Goal: Task Accomplishment & Management: Use online tool/utility

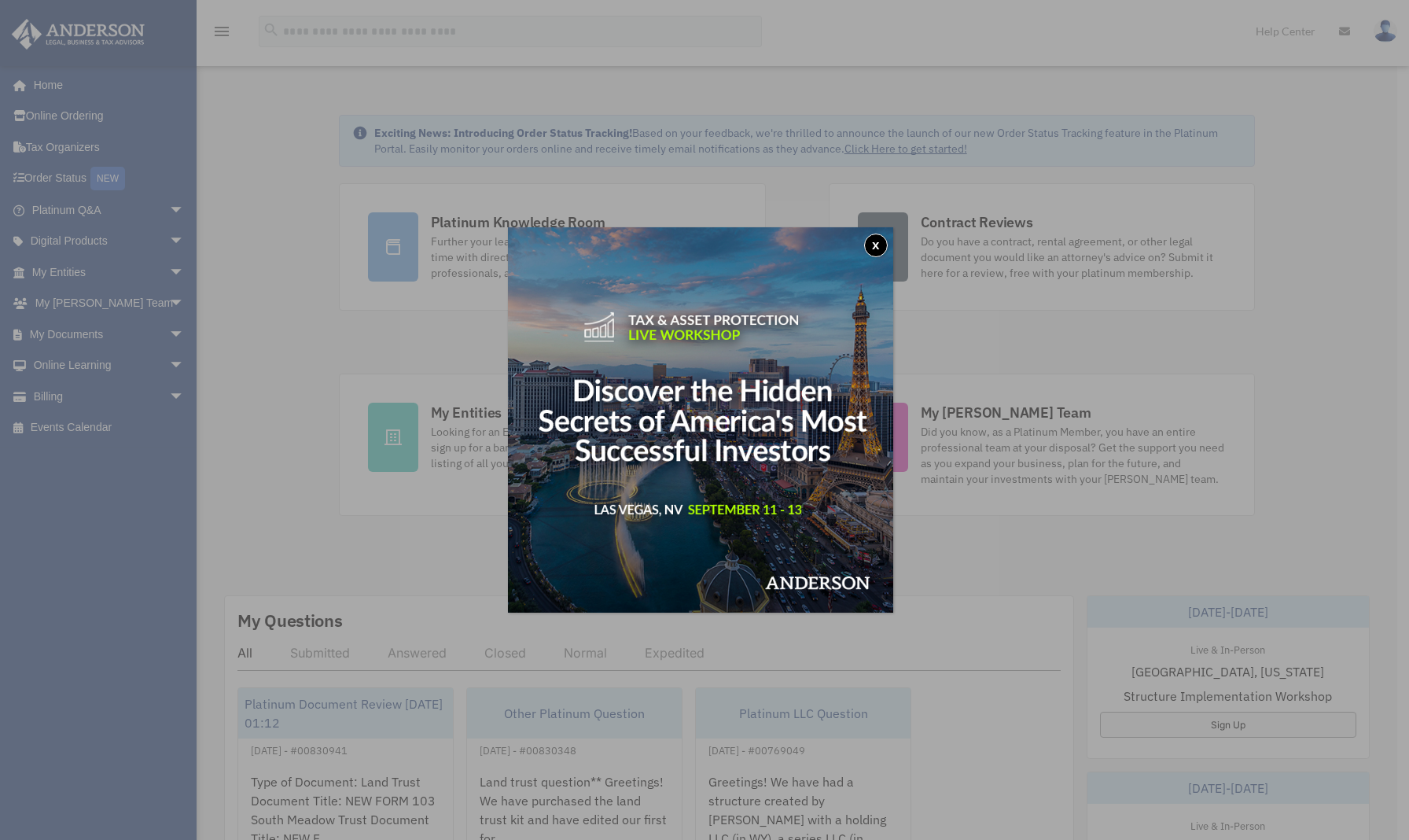
click at [881, 241] on button "x" at bounding box center [876, 245] width 23 height 23
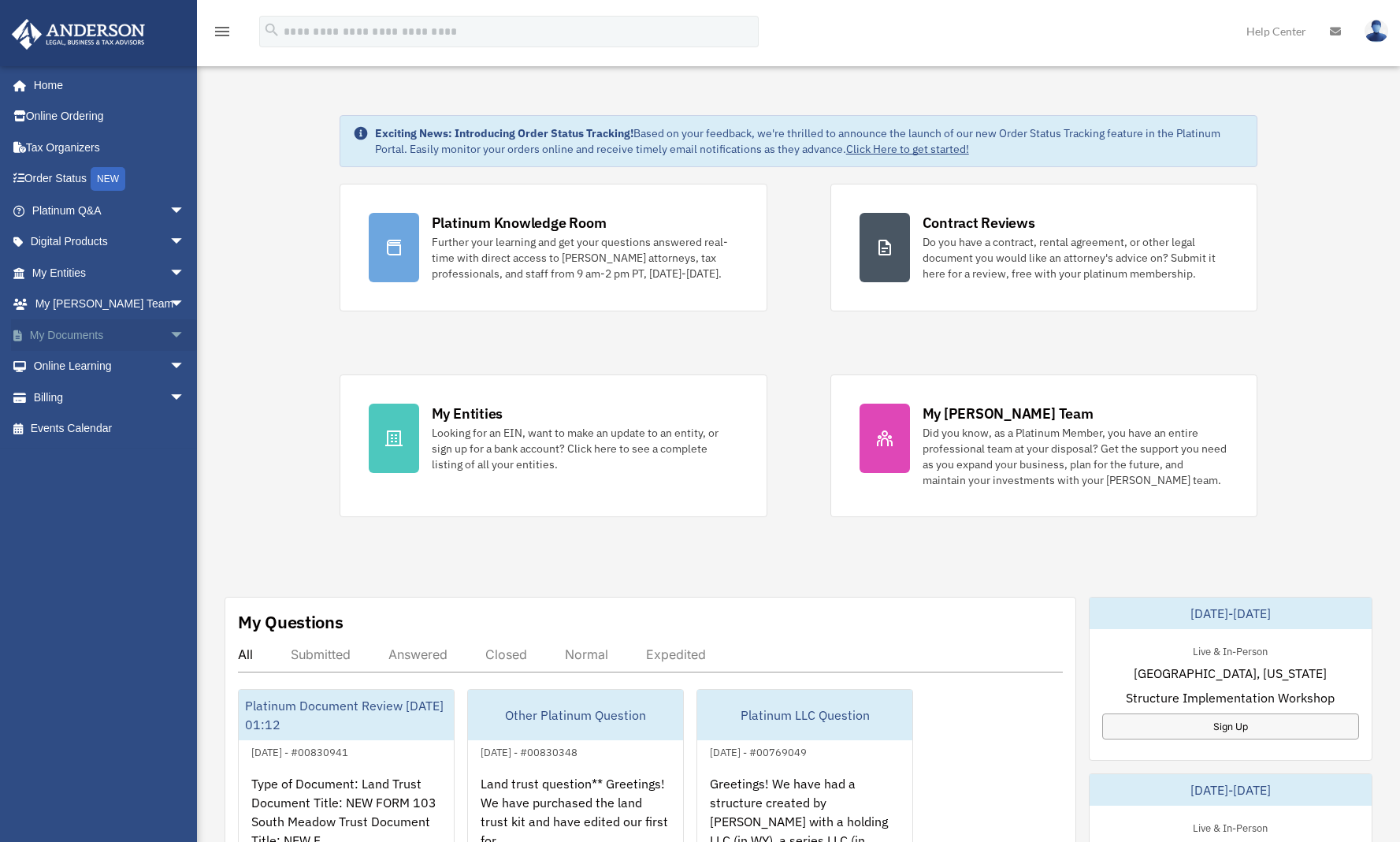
click at [169, 328] on span "arrow_drop_down" at bounding box center [185, 335] width 31 height 32
click at [66, 357] on link "Box" at bounding box center [115, 366] width 186 height 31
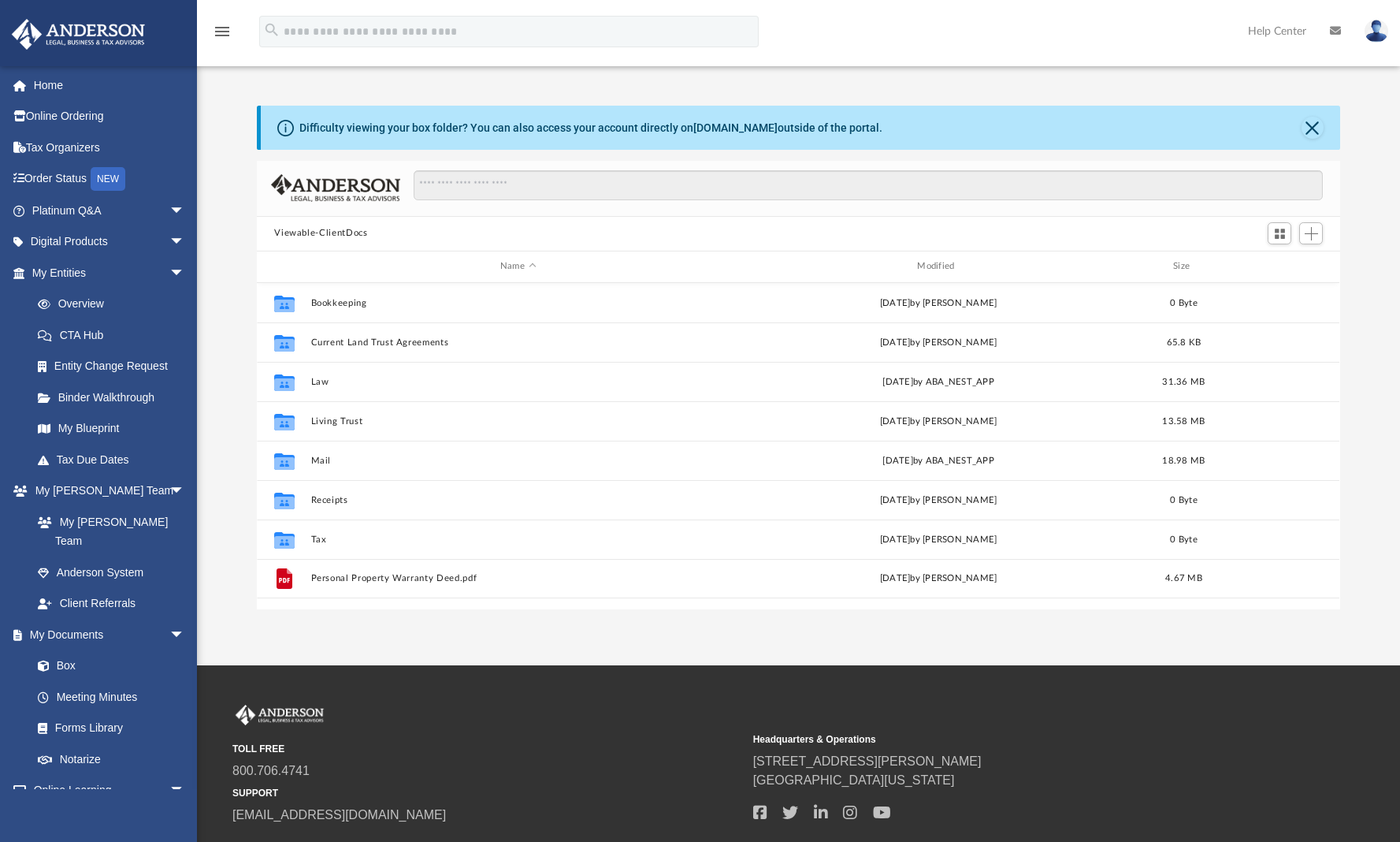
scroll to position [12, 12]
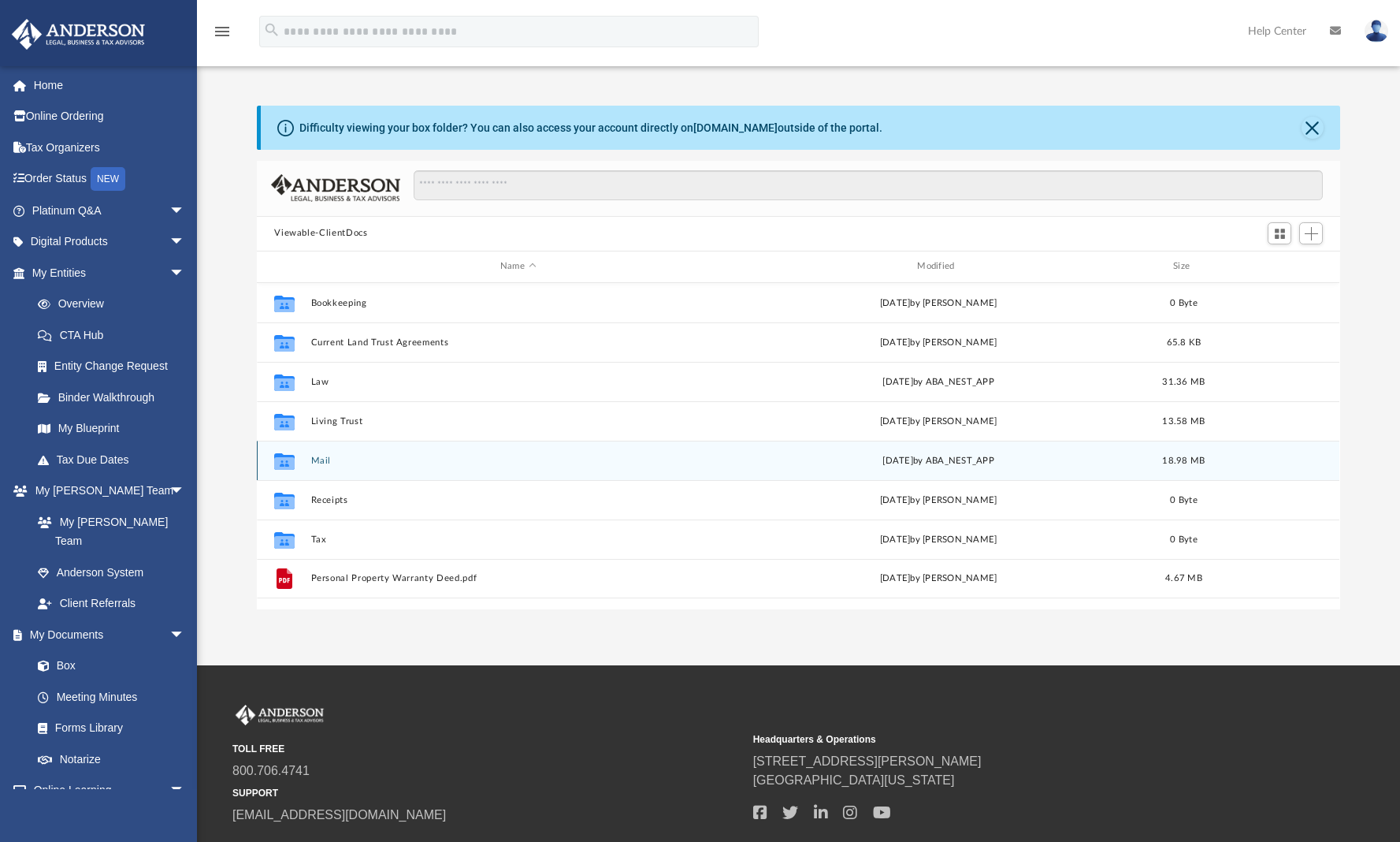
click at [325, 465] on div "Collaborated Folder Mail yesterday by ABA_NEST_APP 18.98 MB" at bounding box center [798, 459] width 1082 height 39
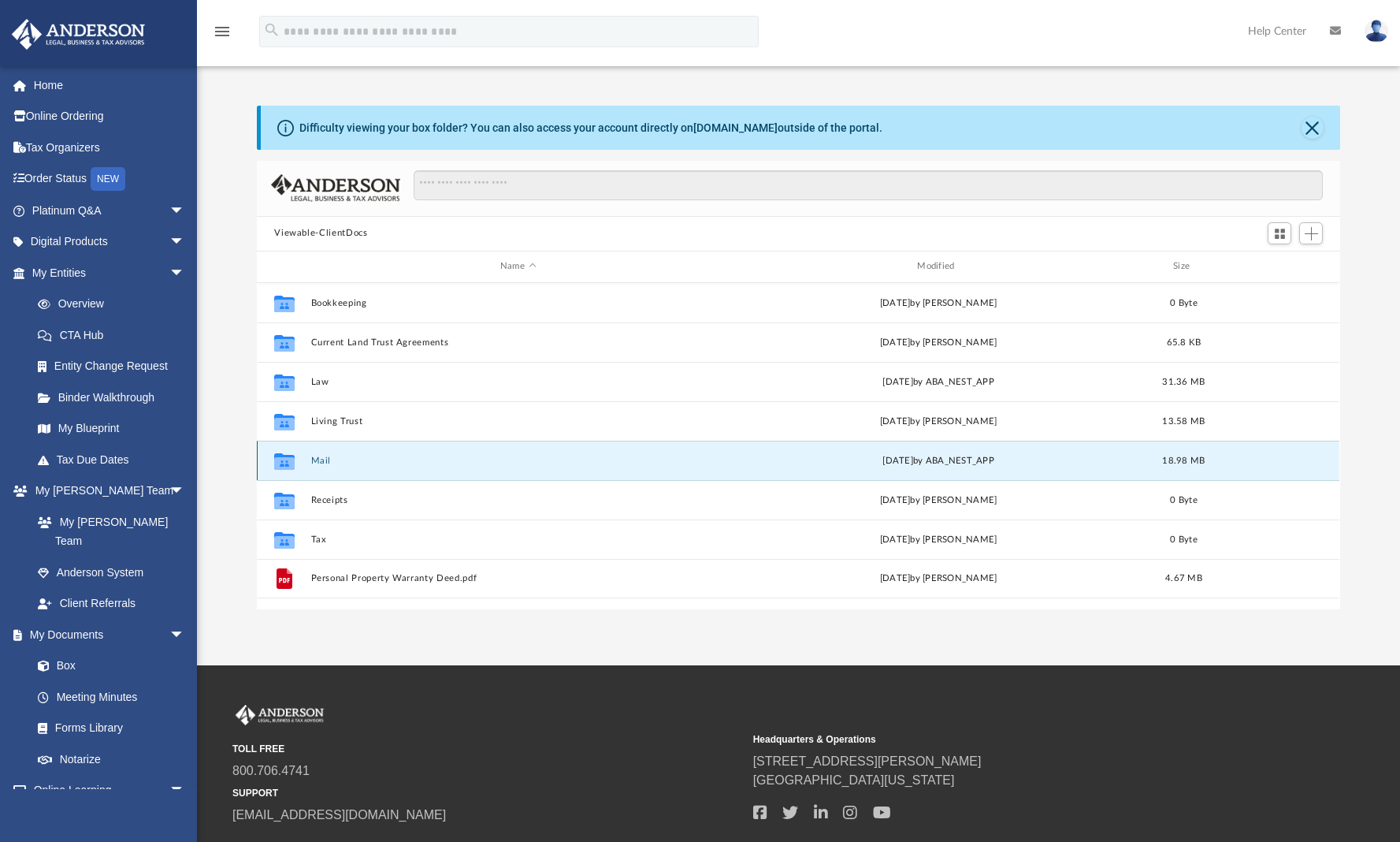
click at [325, 460] on button "Mail" at bounding box center [517, 461] width 414 height 10
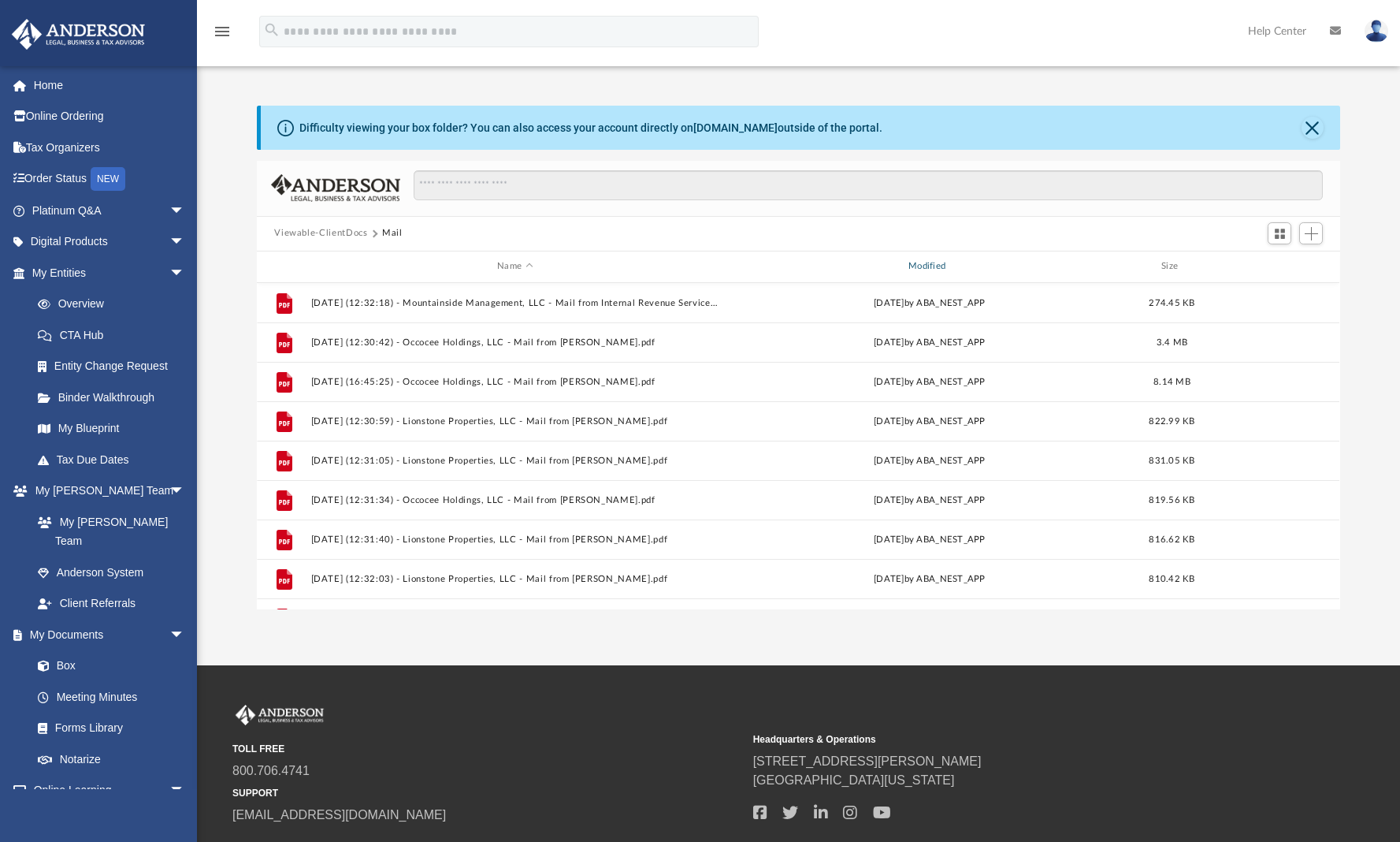
click at [956, 268] on div "Modified" at bounding box center [930, 267] width 408 height 14
click at [937, 268] on div "Modified" at bounding box center [930, 267] width 408 height 14
click at [934, 264] on div "Modified" at bounding box center [930, 267] width 408 height 14
click at [944, 268] on div "Modified" at bounding box center [930, 267] width 408 height 14
click at [929, 265] on div "Modified" at bounding box center [930, 267] width 408 height 14
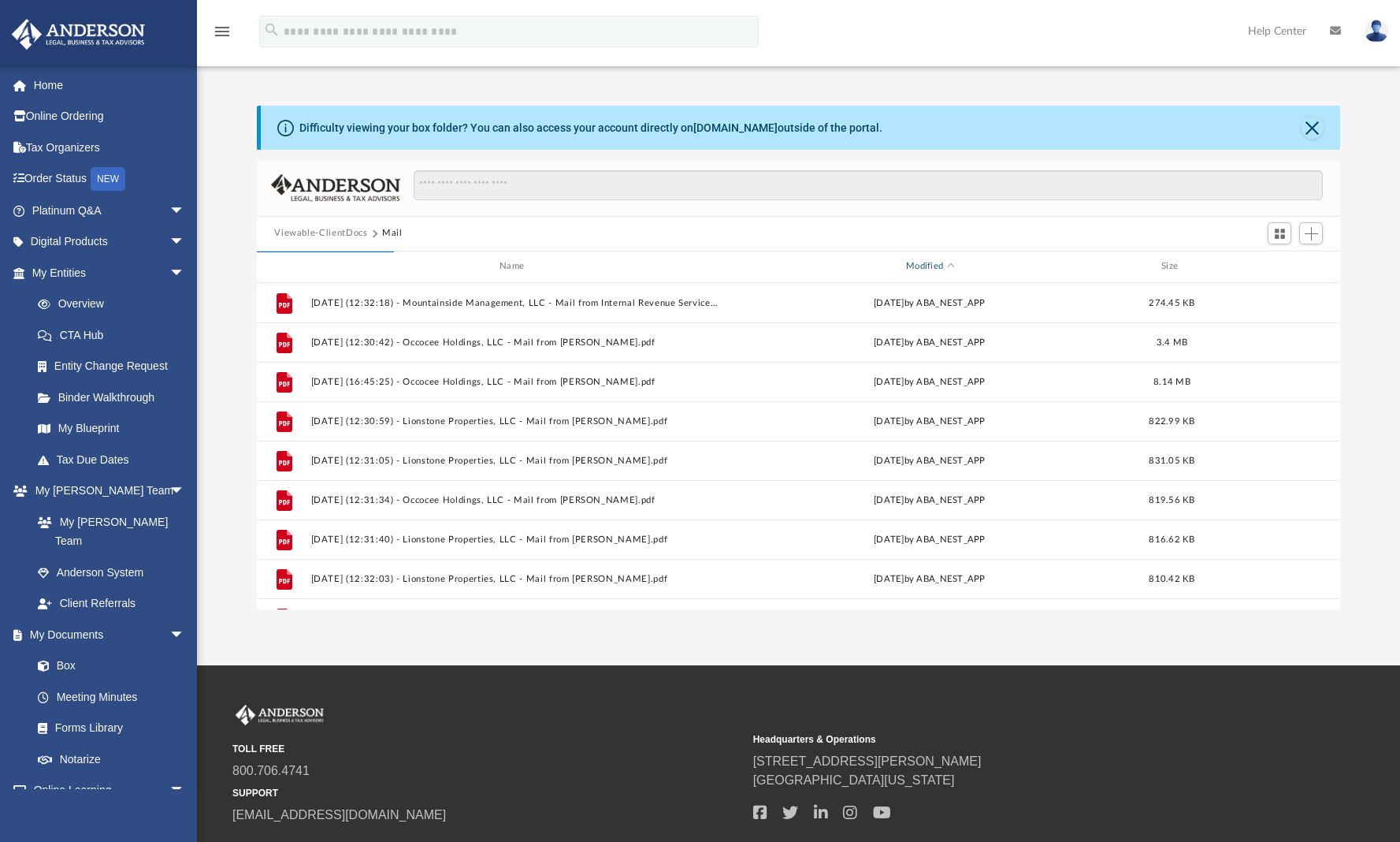
click at [944, 268] on div "Modified" at bounding box center [930, 267] width 408 height 14
click at [952, 268] on span "Modified" at bounding box center [950, 266] width 6 height 6
click at [926, 269] on div "Modified" at bounding box center [930, 267] width 408 height 14
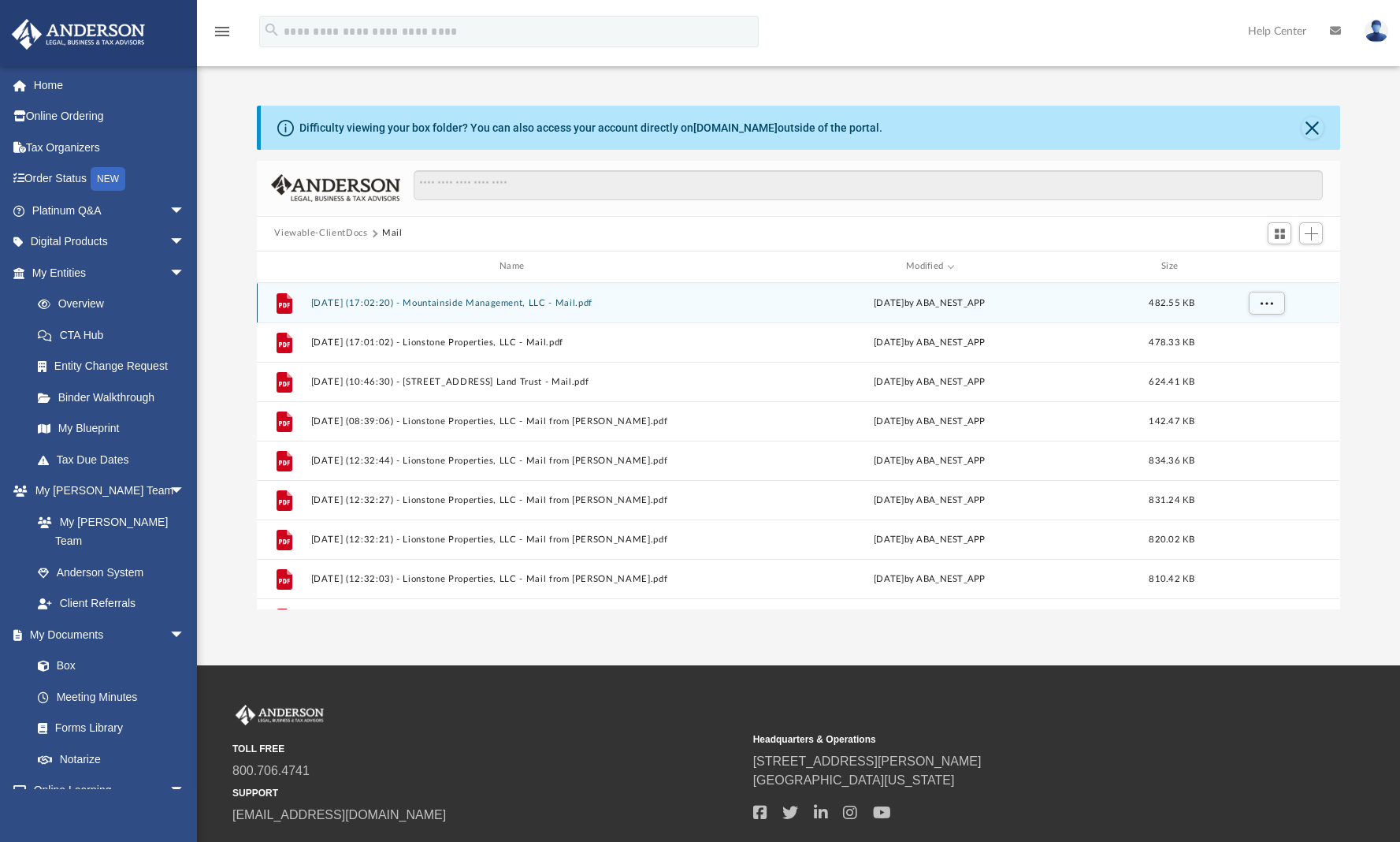
click at [547, 301] on button "2025.08.27 (17:02:20) - Mountainside Management, LLC - Mail.pdf" at bounding box center [515, 303] width 408 height 10
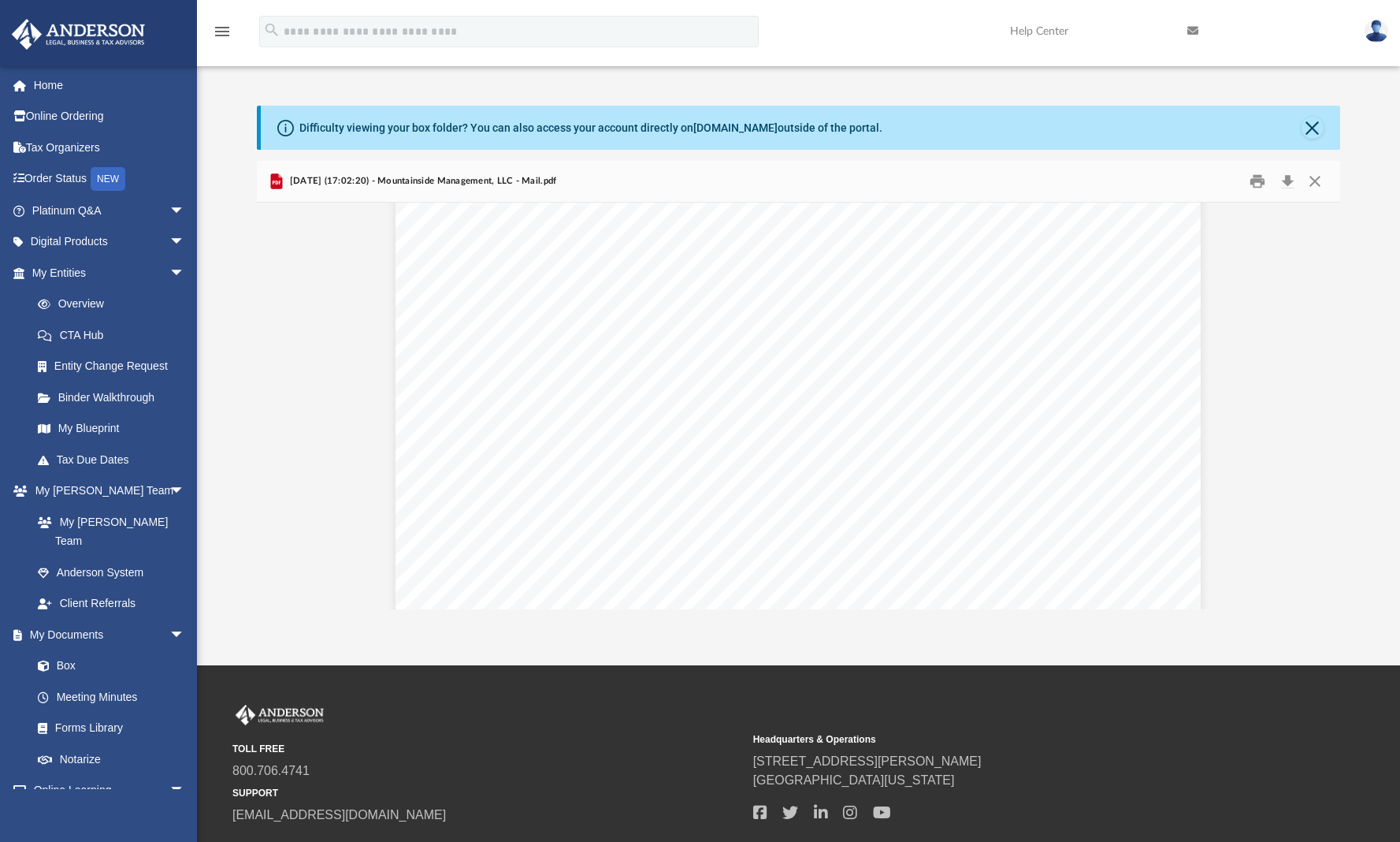
scroll to position [0, 0]
click at [1313, 182] on button "Close" at bounding box center [1315, 181] width 29 height 24
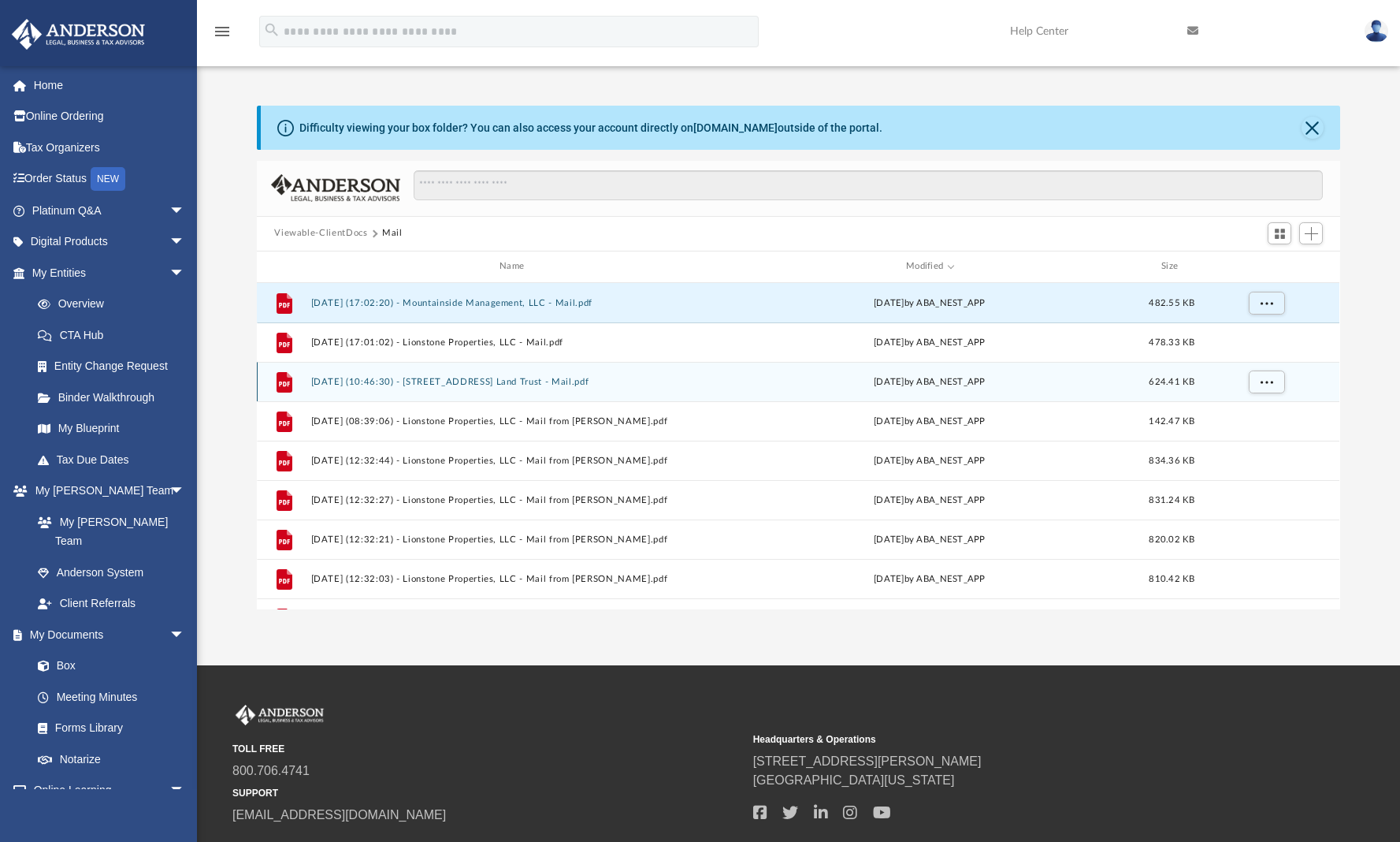
click at [541, 383] on button "2025.08.20 (10:46:30) - 103 South Meadow Street Land Trust - Mail.pdf" at bounding box center [515, 382] width 408 height 10
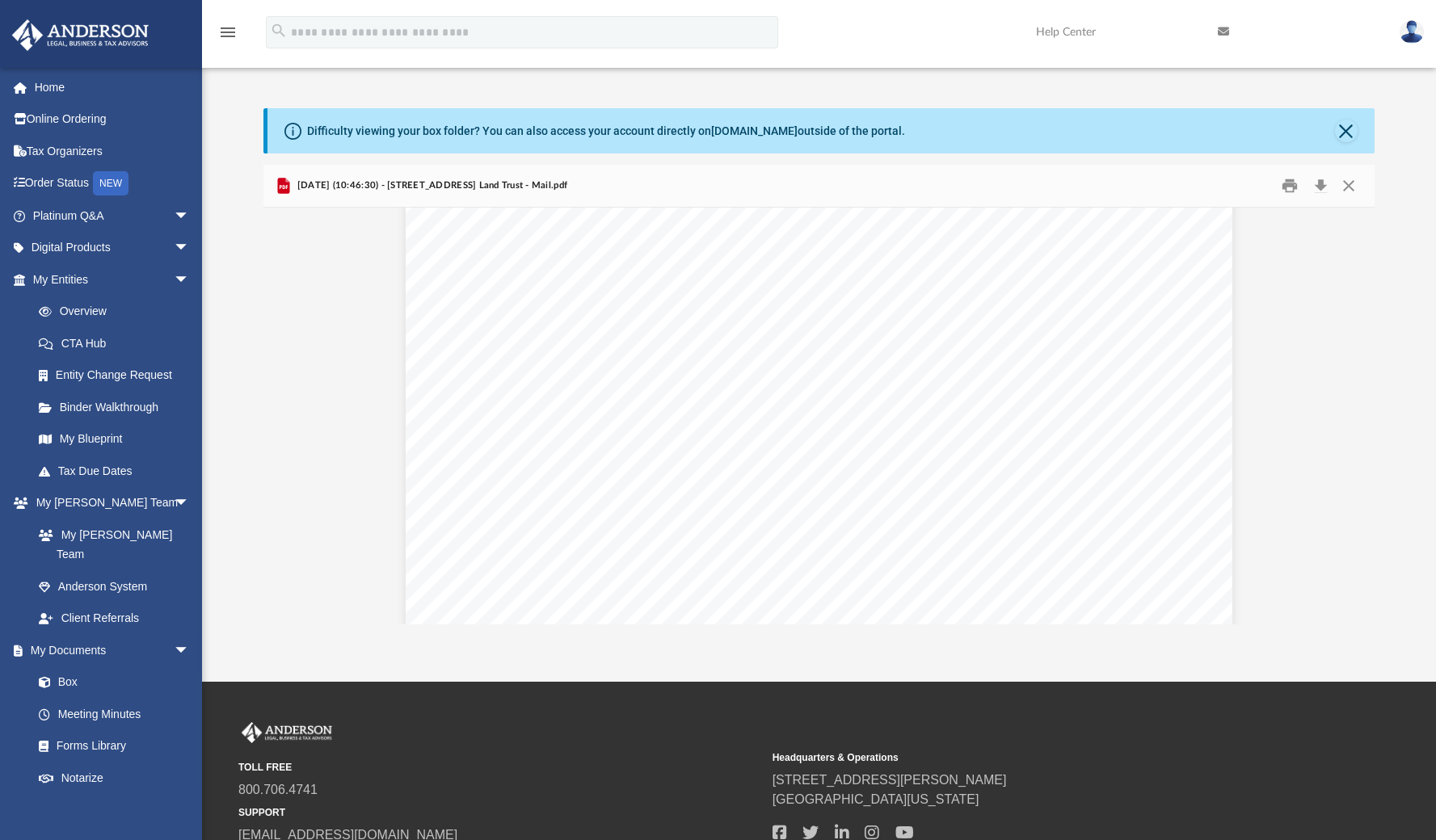
scroll to position [1731, 0]
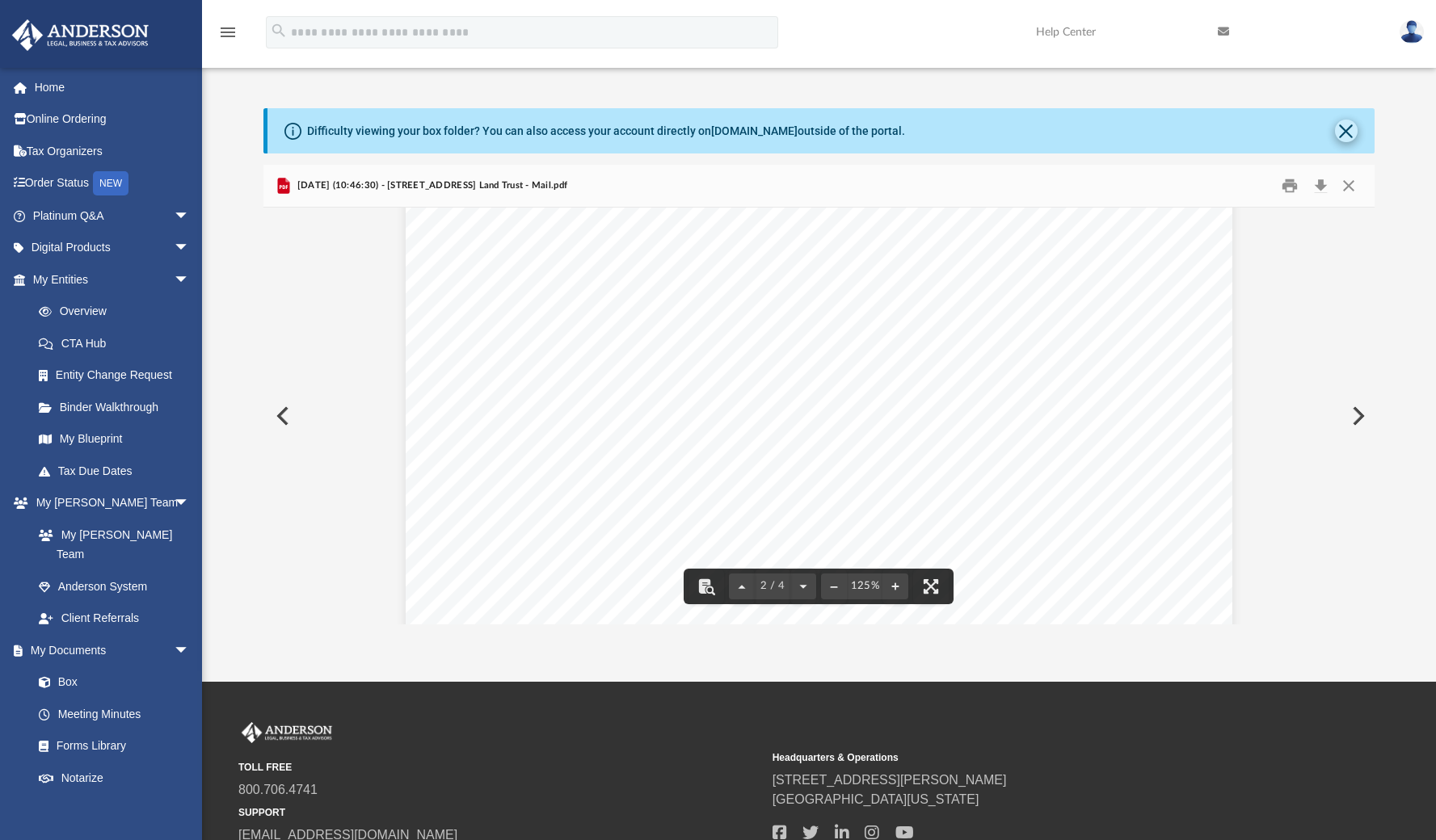
click at [1342, 124] on button "Close" at bounding box center [1346, 130] width 22 height 22
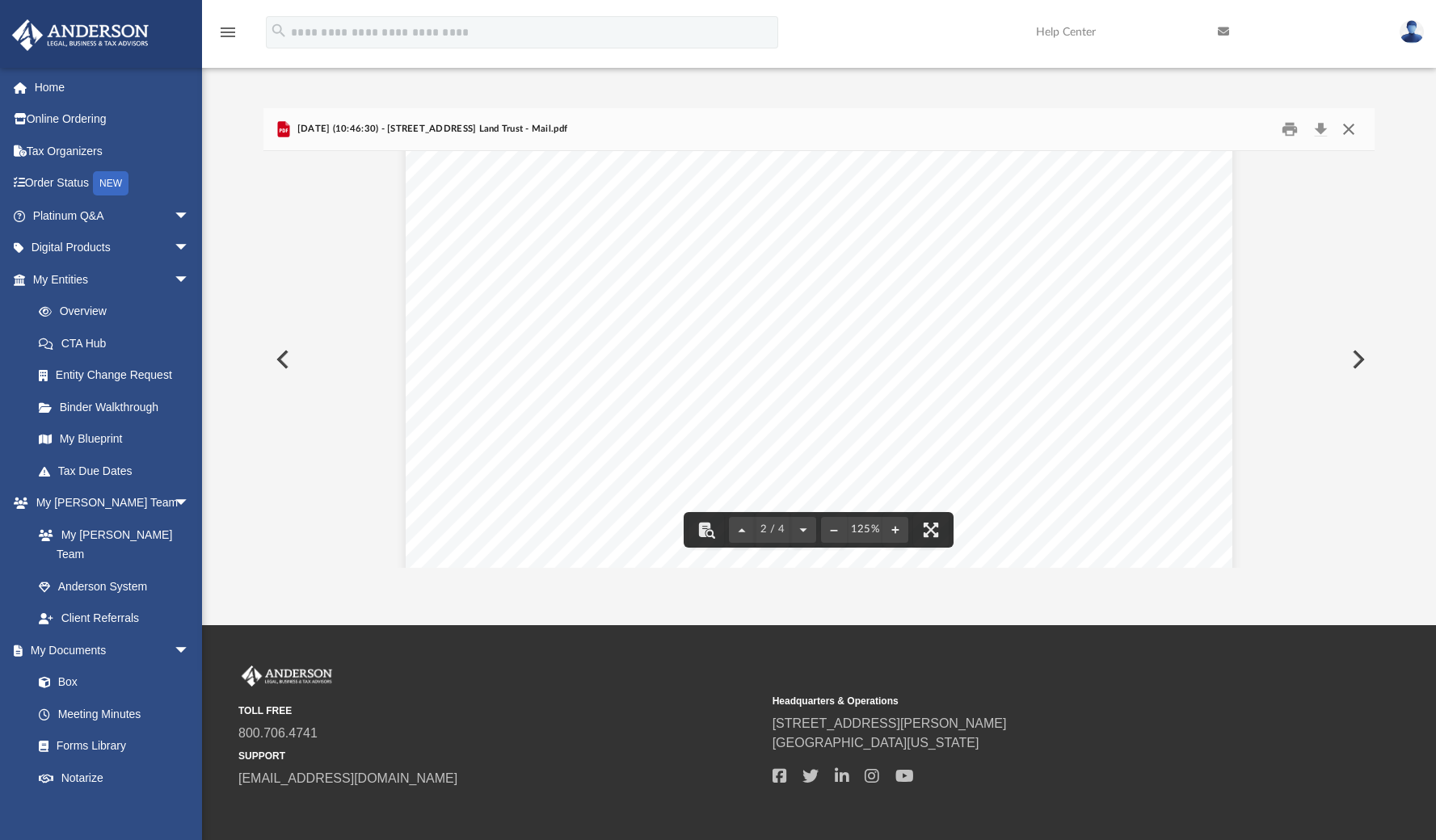
click at [1350, 123] on button "Close" at bounding box center [1348, 129] width 29 height 25
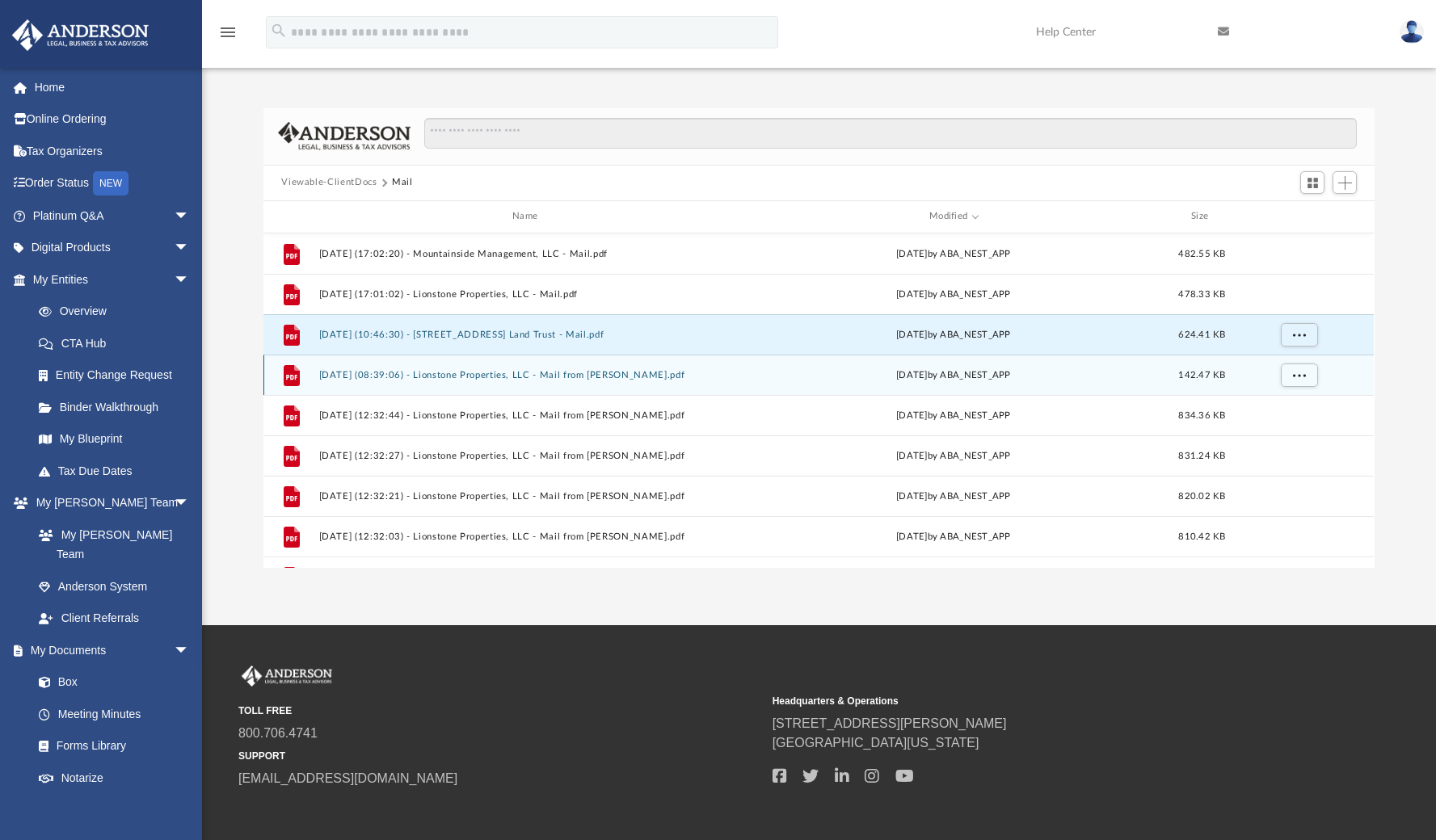
click at [646, 375] on button "2025.08.07 (08:39:06) - Lionstone Properties, LLC - Mail from STEVE VERCELLINO.…" at bounding box center [528, 375] width 418 height 11
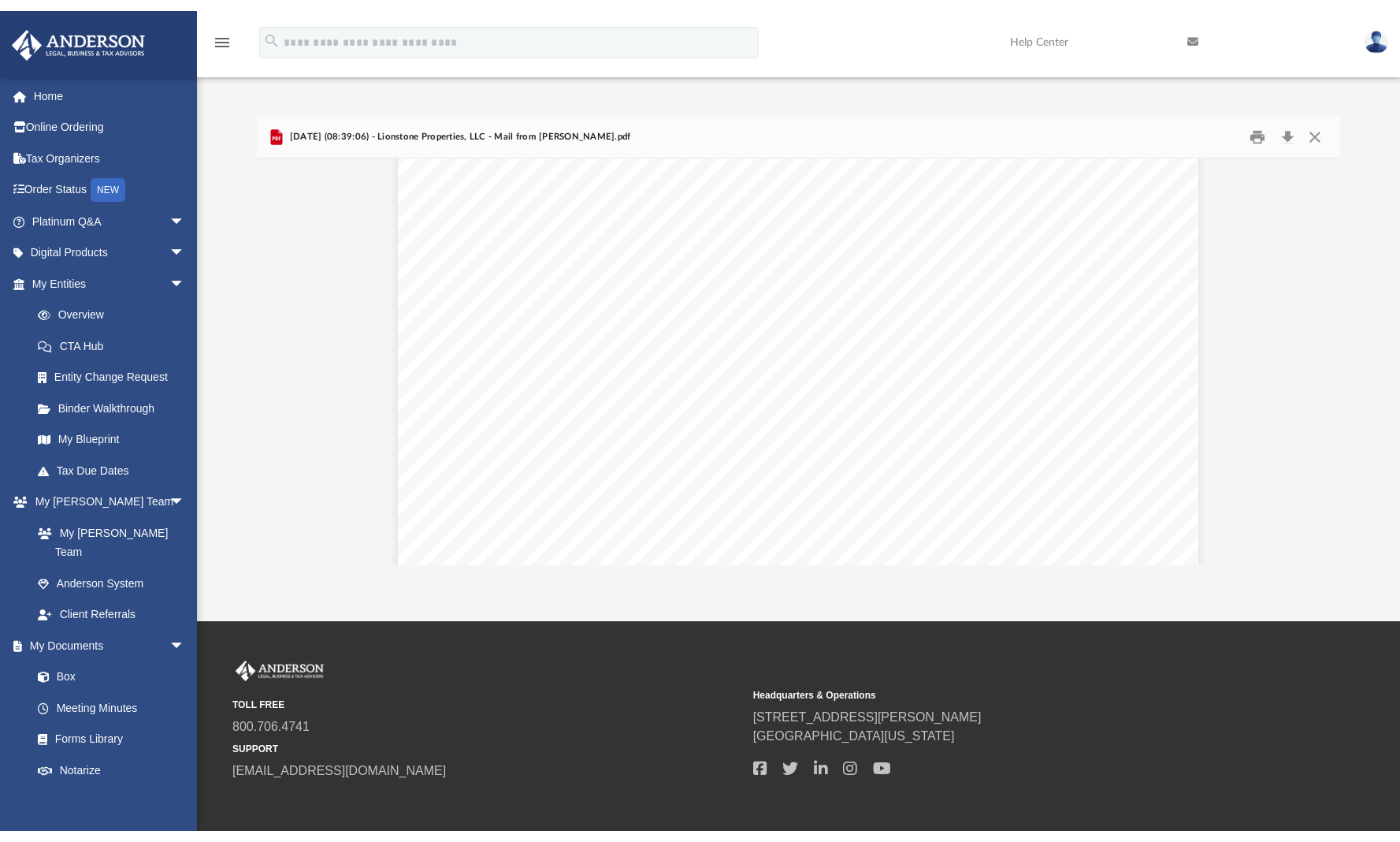
scroll to position [0, 0]
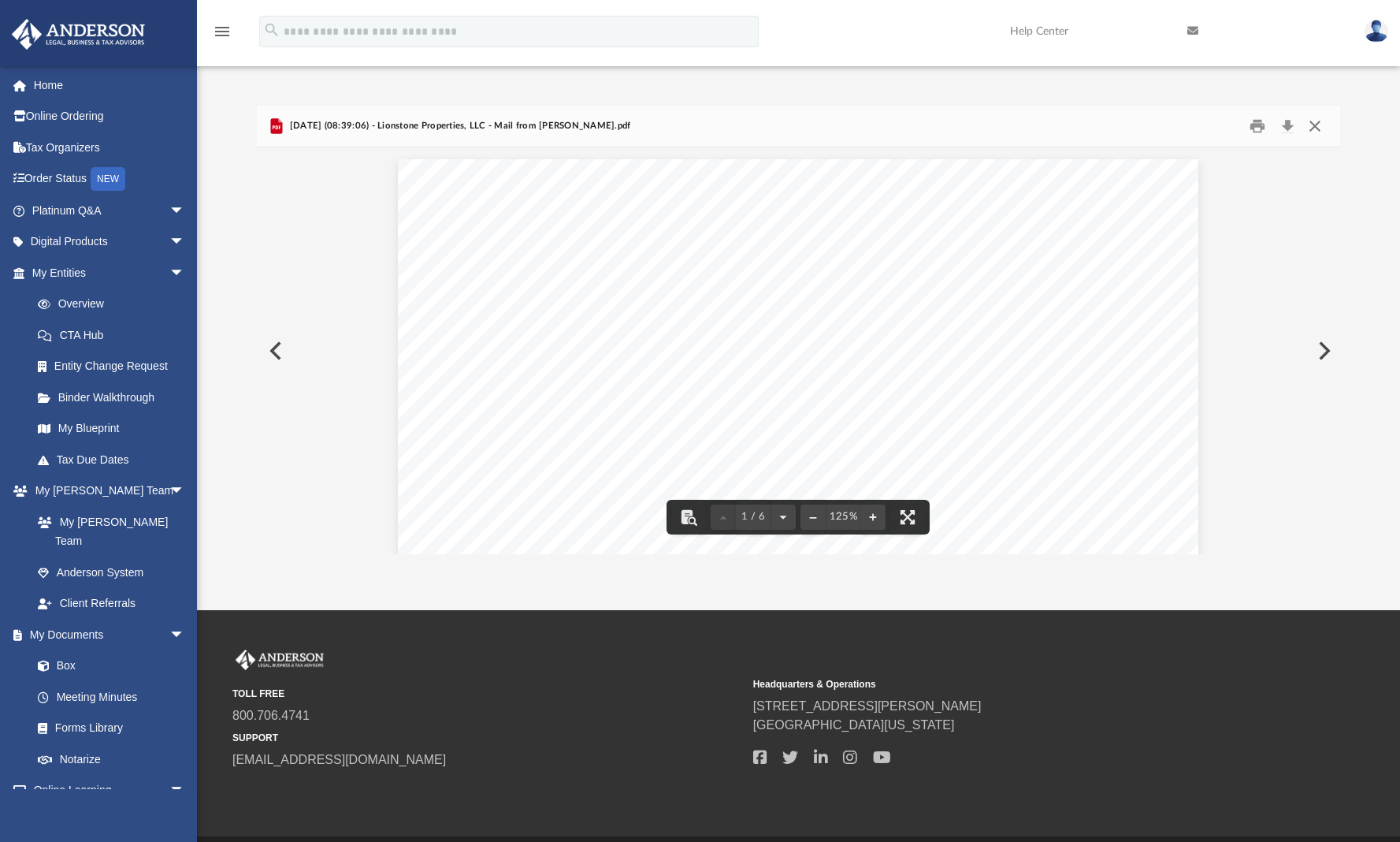
click at [1315, 125] on button "Close" at bounding box center [1315, 126] width 29 height 24
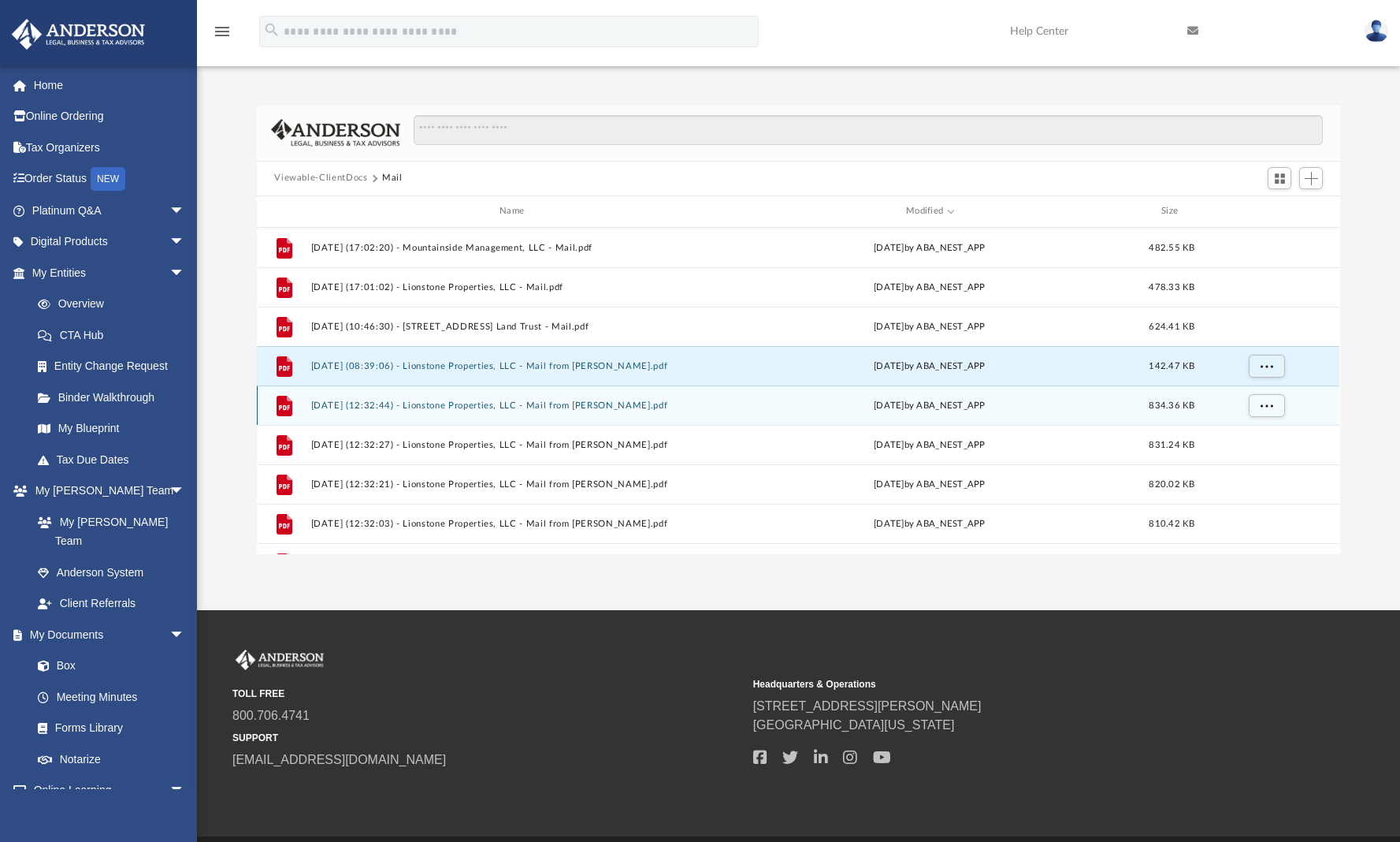
click at [613, 404] on button "2025.08.06 (12:32:44) - Lionstone Properties, LLC - Mail from STEVE VERCELLINO.…" at bounding box center [515, 405] width 408 height 10
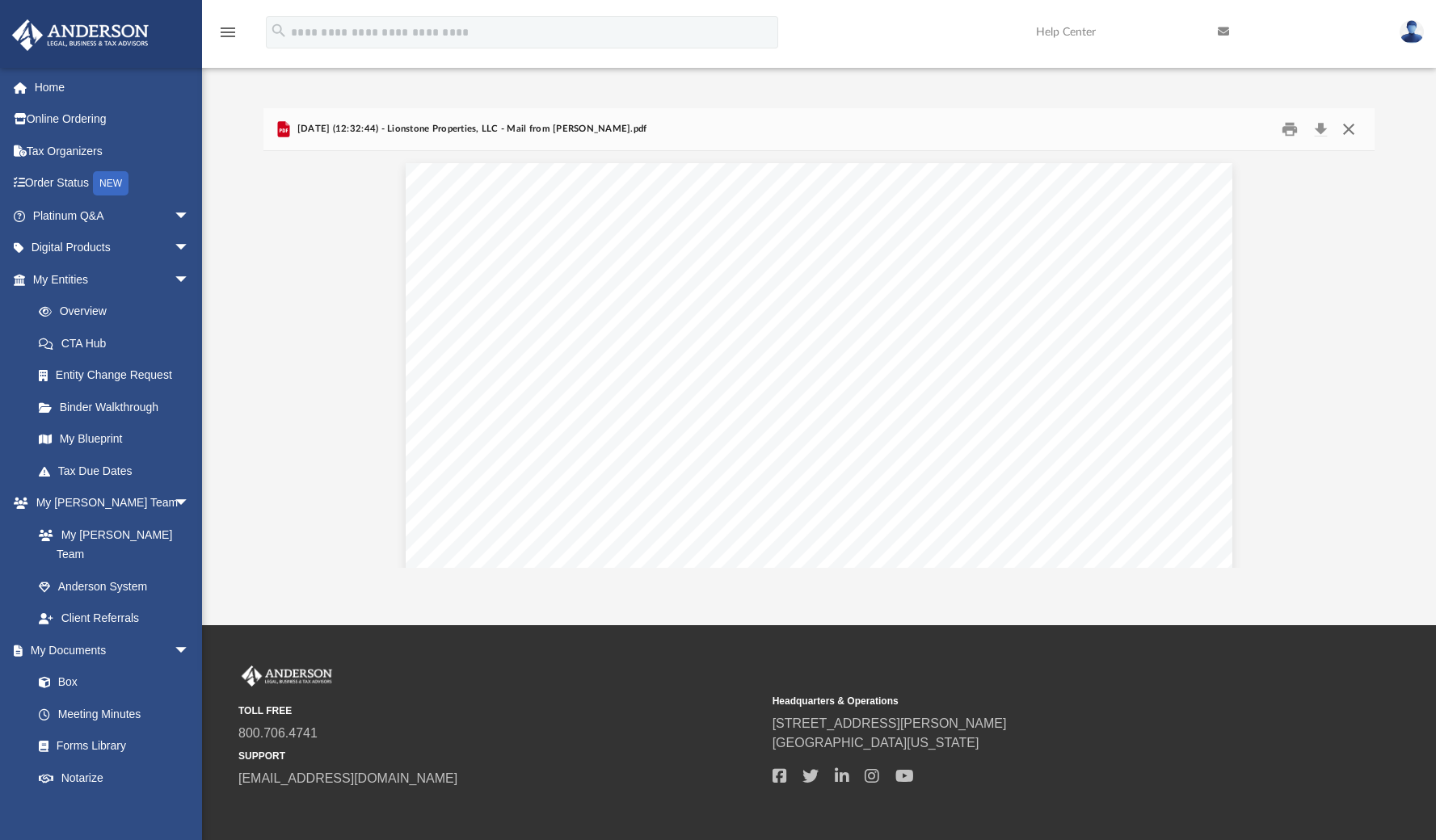
click at [1348, 128] on button "Close" at bounding box center [1348, 129] width 29 height 25
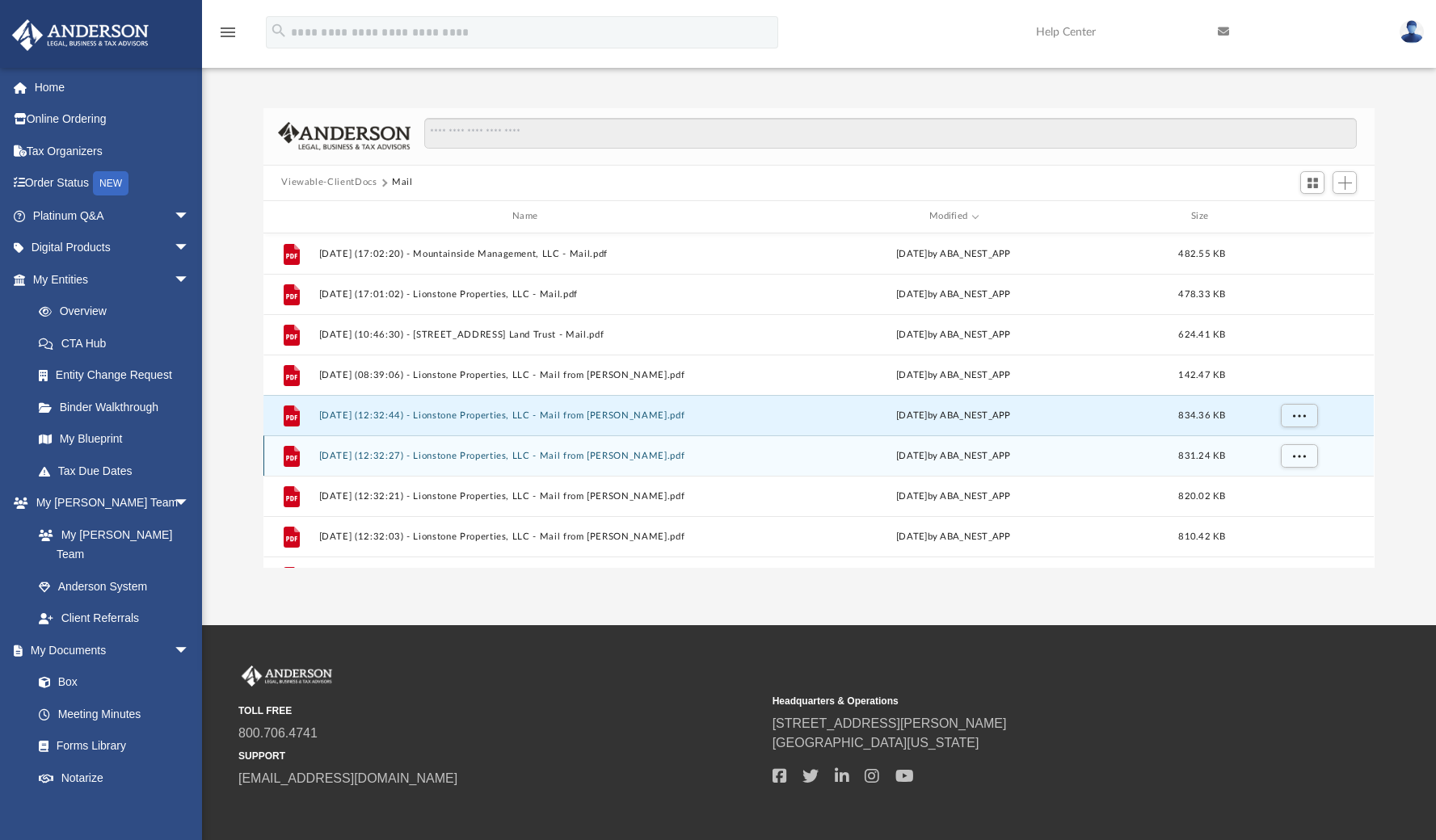
click at [558, 456] on button "2025.08.06 (12:32:27) - Lionstone Properties, LLC - Mail from STEVE VERCELLINO.…" at bounding box center [528, 457] width 418 height 11
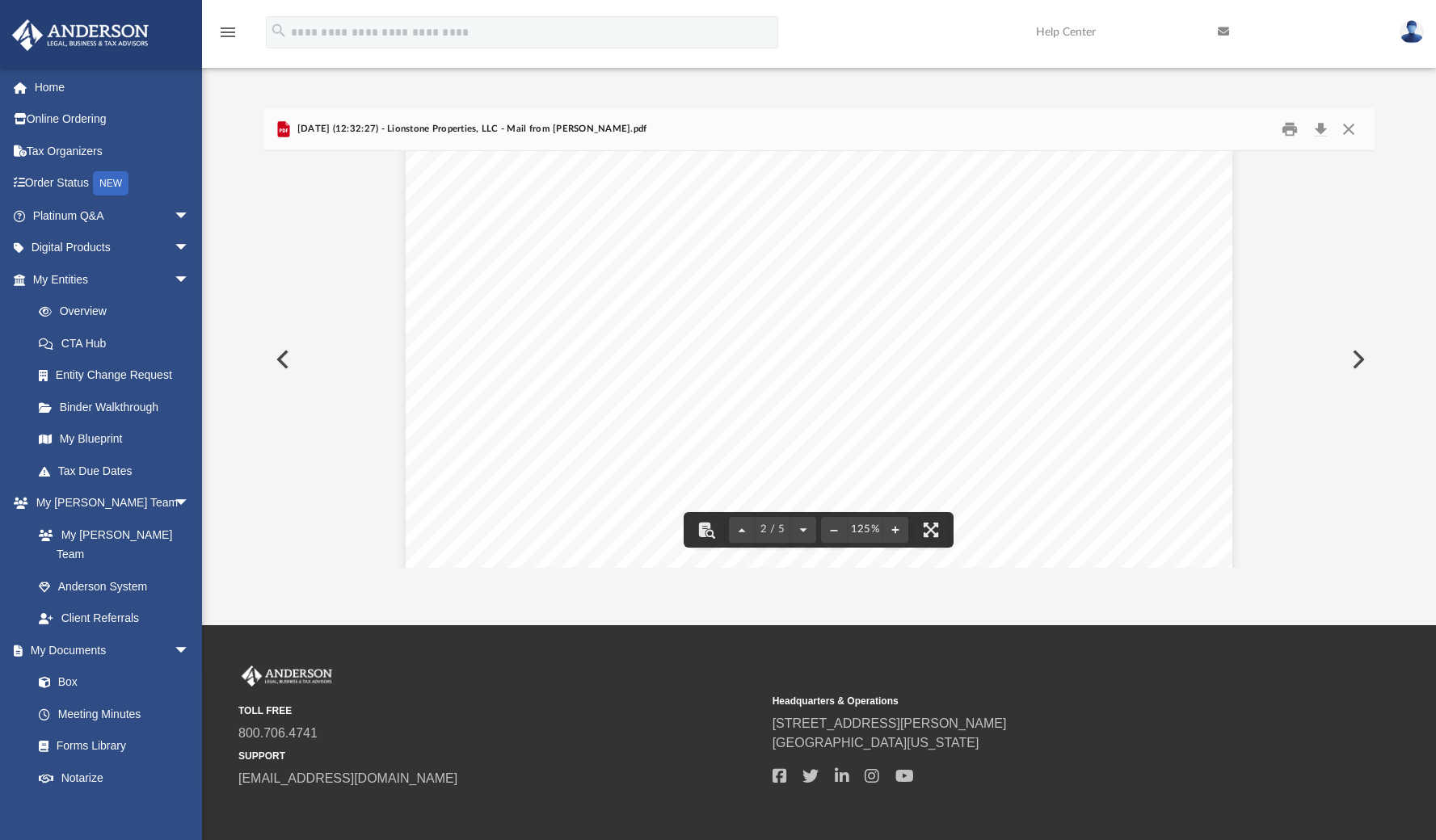
scroll to position [1406, 0]
click at [1347, 134] on button "Close" at bounding box center [1348, 129] width 29 height 25
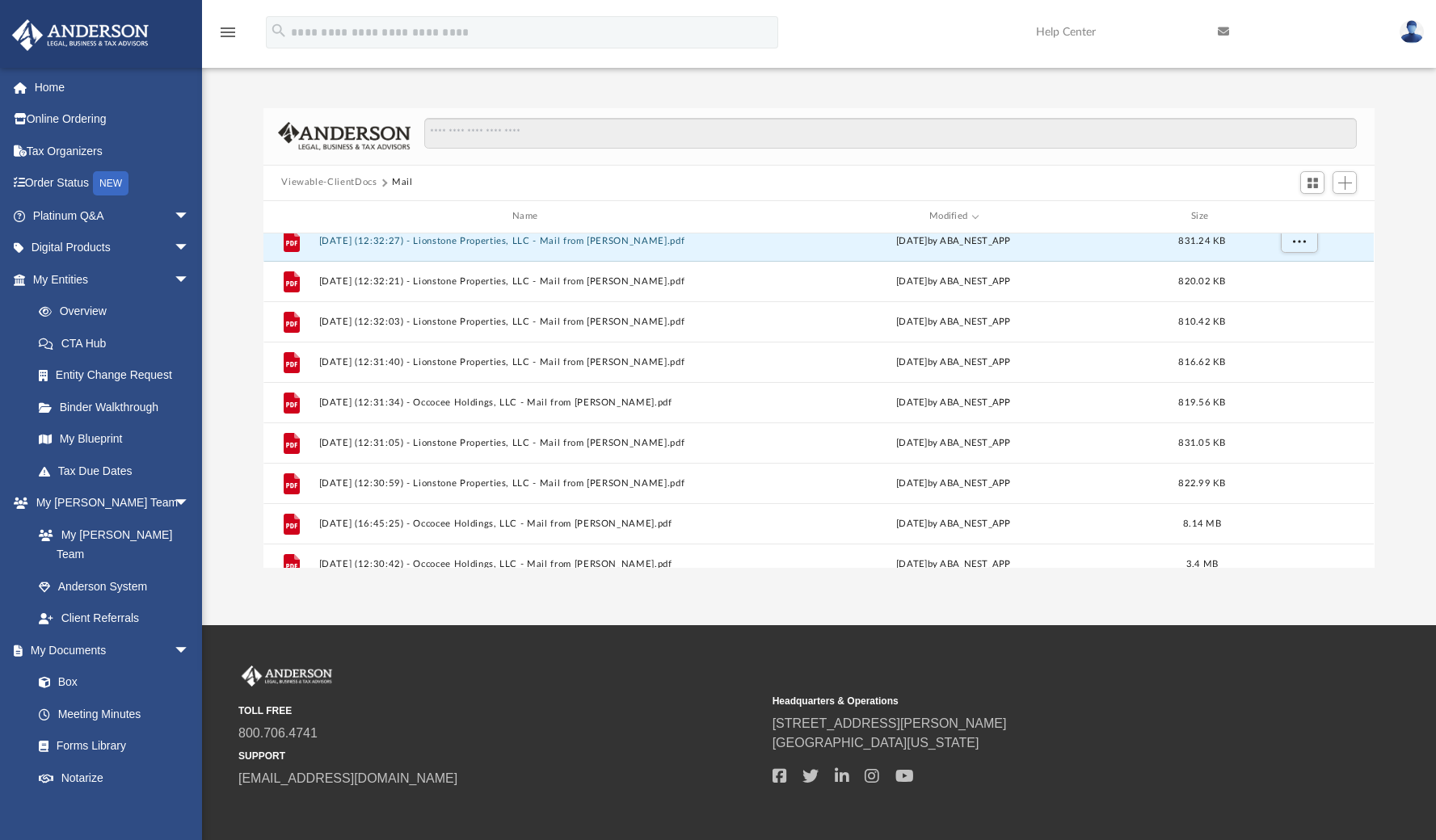
scroll to position [200, 0]
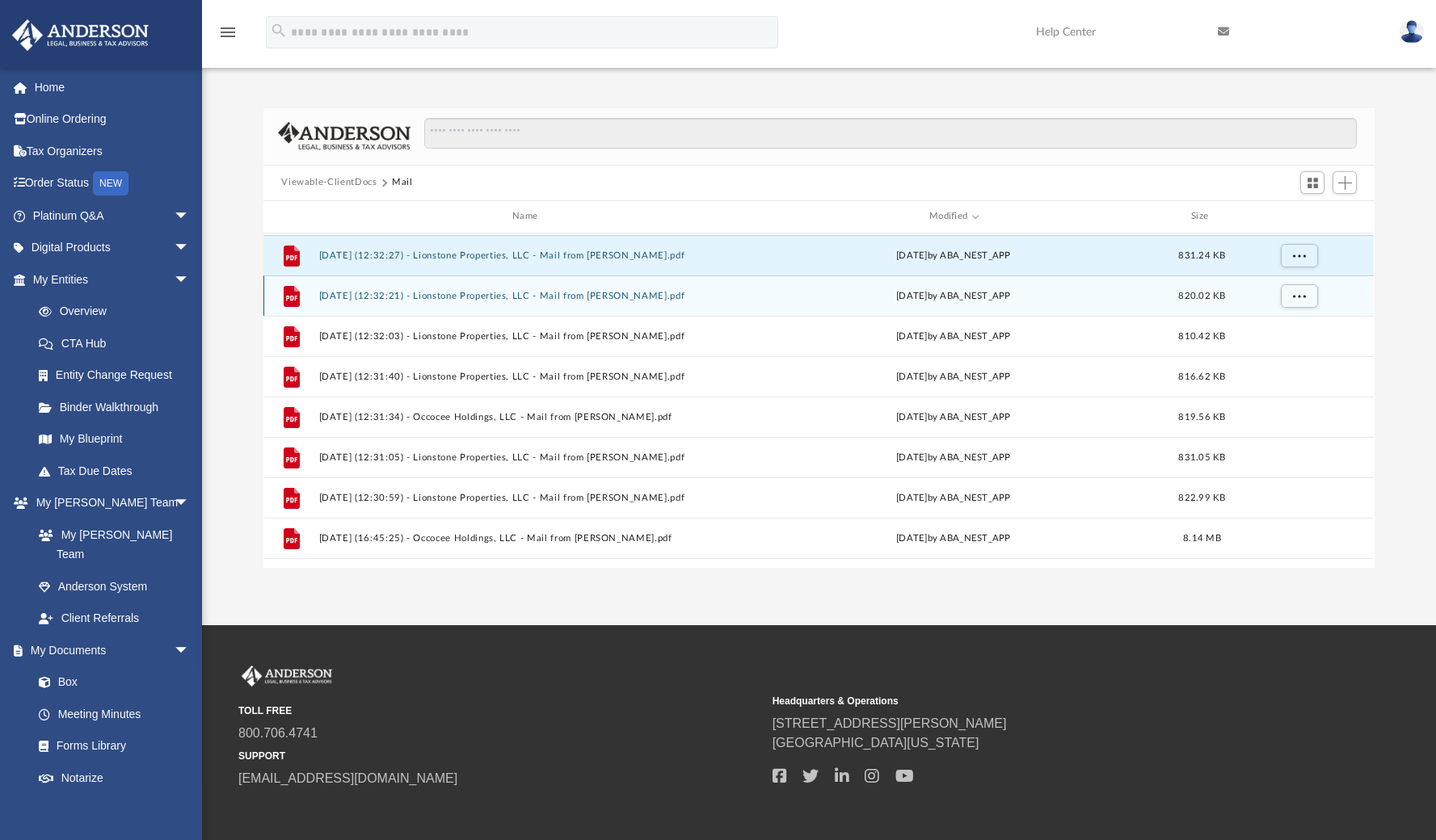
click at [686, 298] on button "2025.08.06 (12:32:21) - Lionstone Properties, LLC - Mail from STEVE VERCELLINO.…" at bounding box center [528, 297] width 418 height 11
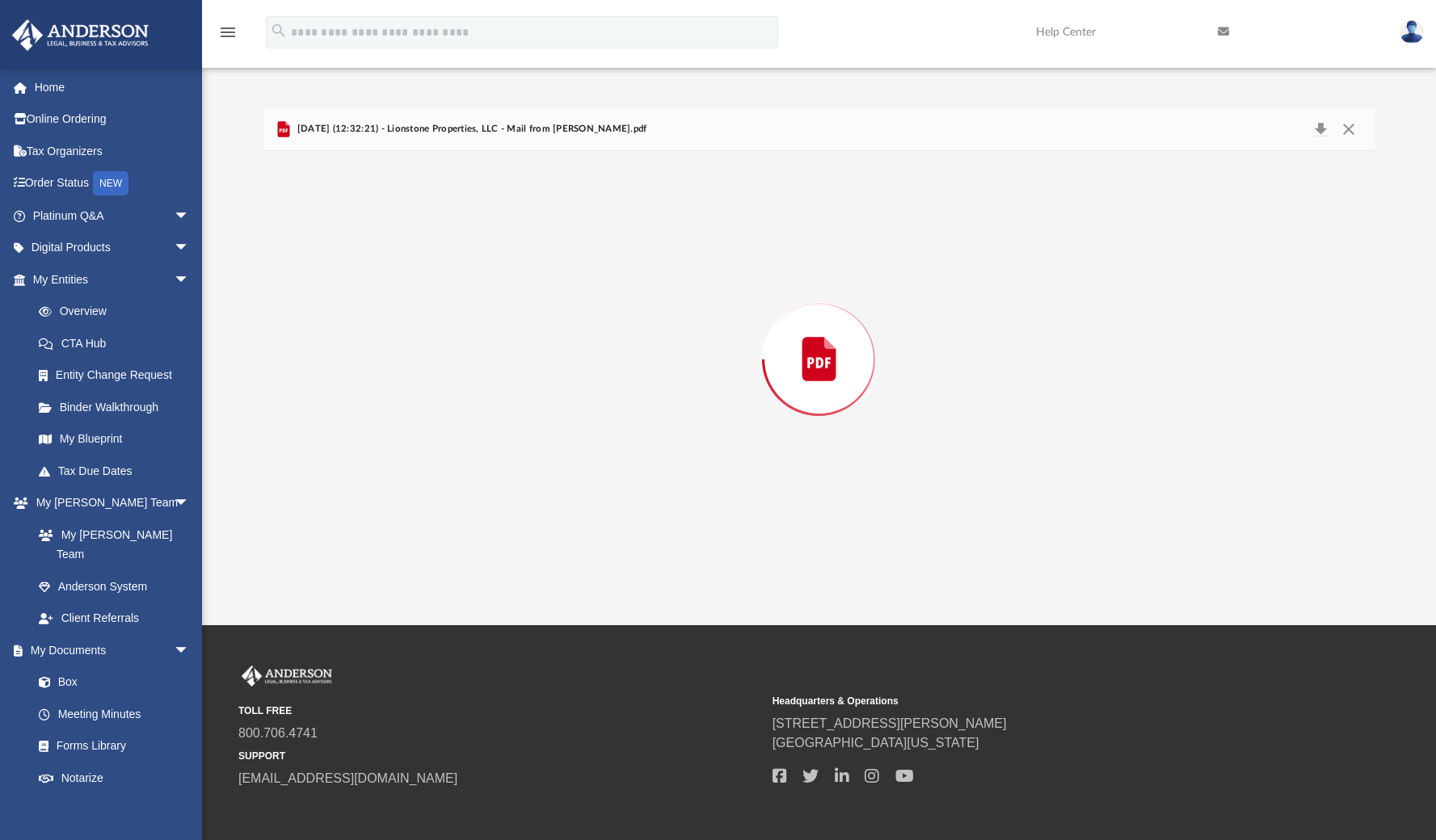
scroll to position [2173, 0]
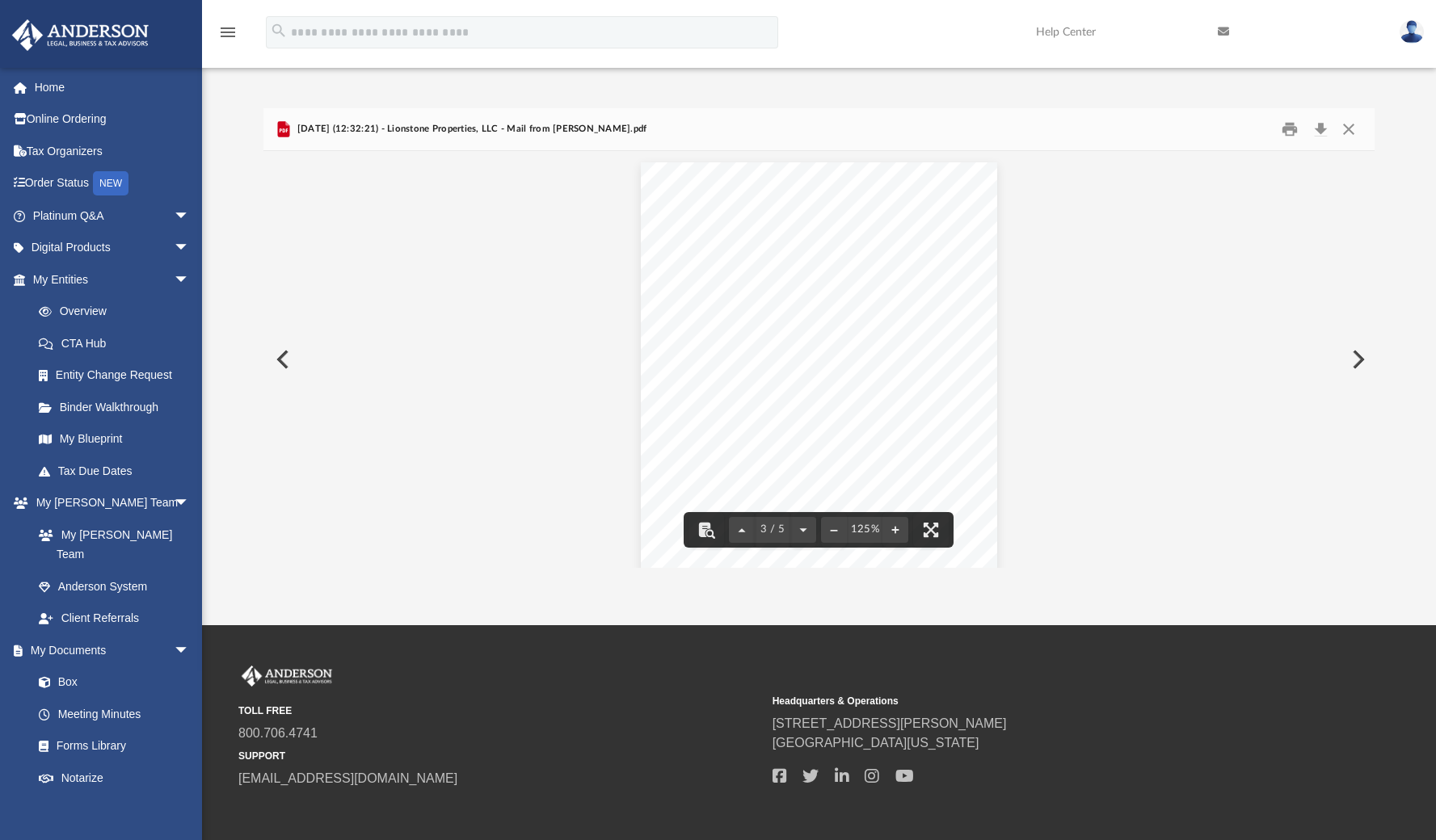
drag, startPoint x: 1365, startPoint y: 359, endPoint x: 1381, endPoint y: 252, distance: 108.2
click at [1381, 252] on div "Difficulty viewing your box folder? You can also access your account directly o…" at bounding box center [819, 338] width 1234 height 460
drag, startPoint x: 1365, startPoint y: 354, endPoint x: 1367, endPoint y: 311, distance: 43.0
click at [1367, 311] on div "3 / 5 125%" at bounding box center [819, 359] width 1110 height 417
drag, startPoint x: 1370, startPoint y: 358, endPoint x: 1370, endPoint y: 396, distance: 38.0
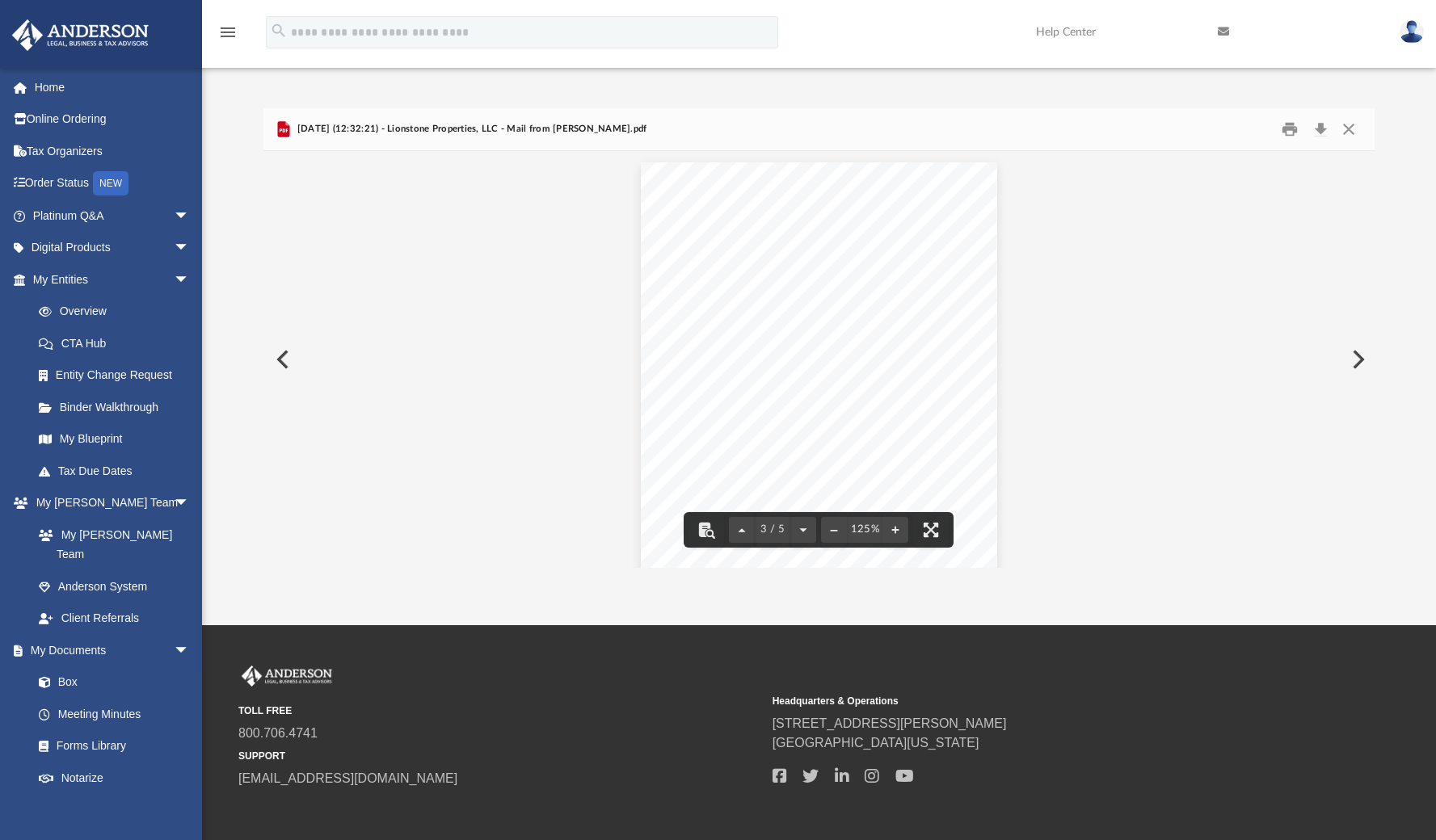
click at [1370, 396] on div "3 / 5 125%" at bounding box center [819, 359] width 1110 height 417
drag, startPoint x: 1371, startPoint y: 353, endPoint x: 1372, endPoint y: 396, distance: 43.0
click at [1372, 396] on div "3 / 5 125%" at bounding box center [819, 359] width 1110 height 417
click at [1277, 272] on div "Document Viewer" at bounding box center [819, 429] width 1110 height 4901
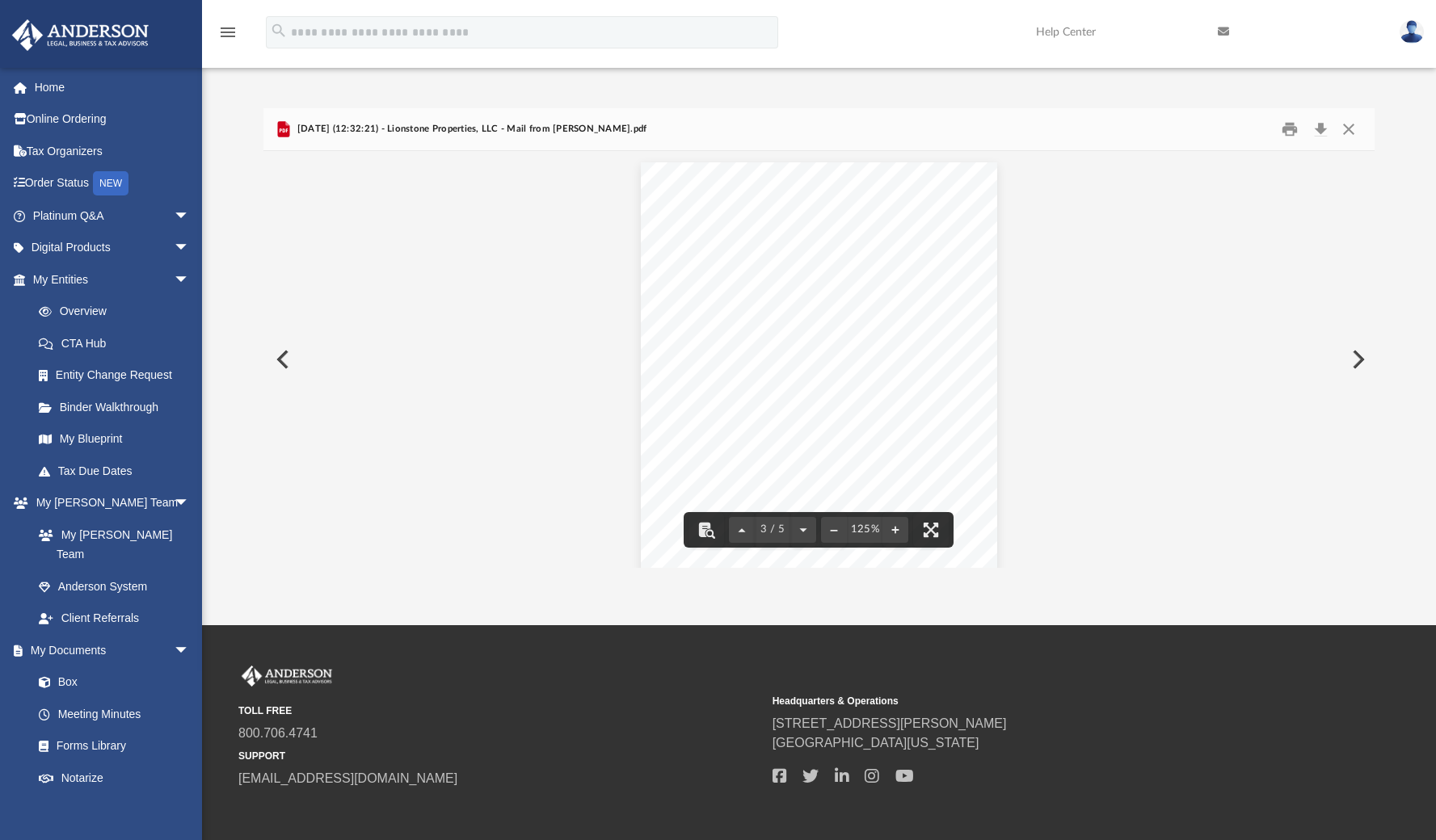
drag, startPoint x: 1369, startPoint y: 342, endPoint x: 1366, endPoint y: 224, distance: 118.0
click at [1366, 224] on div "3 / 5 125%" at bounding box center [819, 359] width 1110 height 417
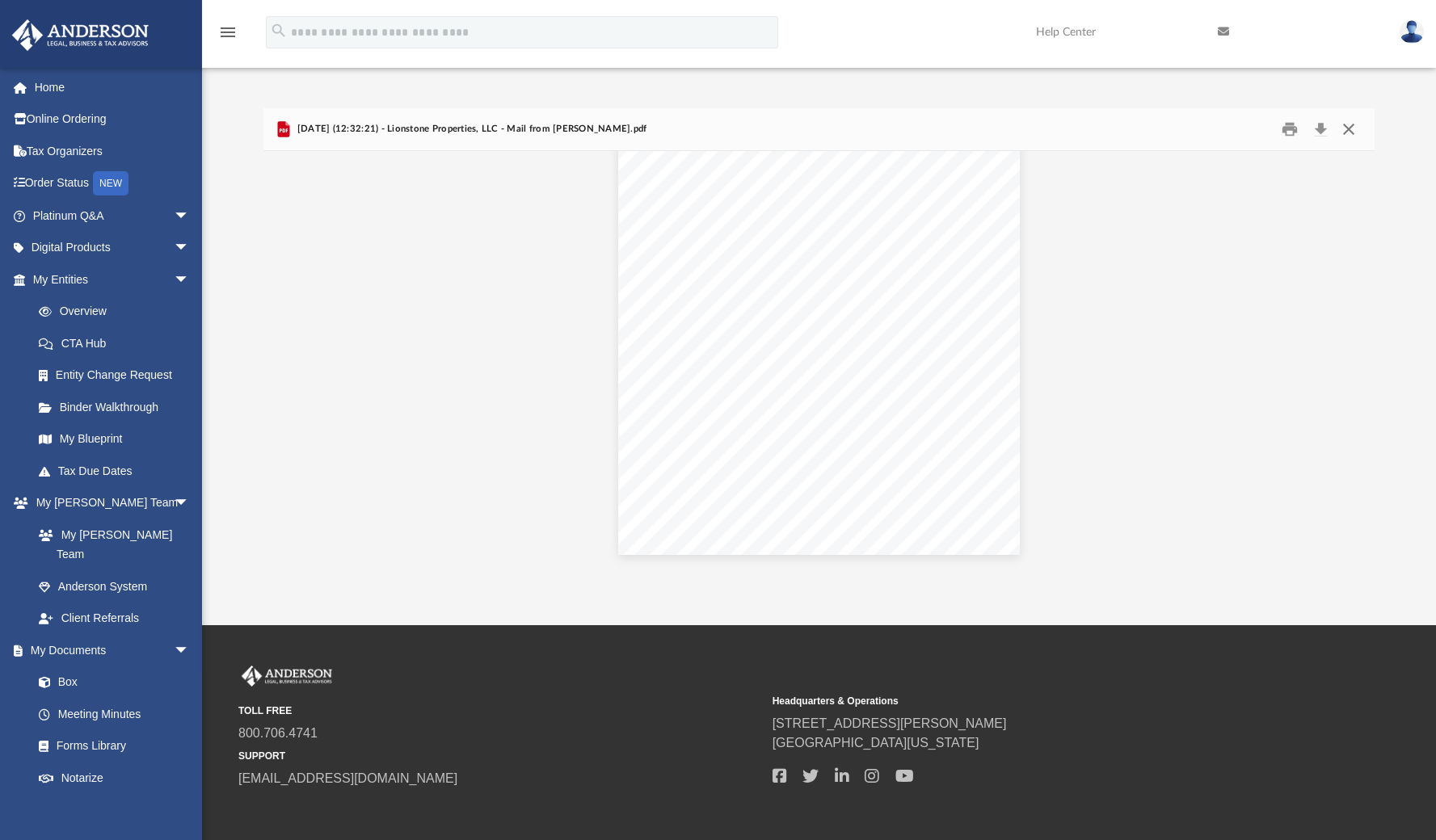
click at [1348, 127] on button "Close" at bounding box center [1348, 129] width 29 height 25
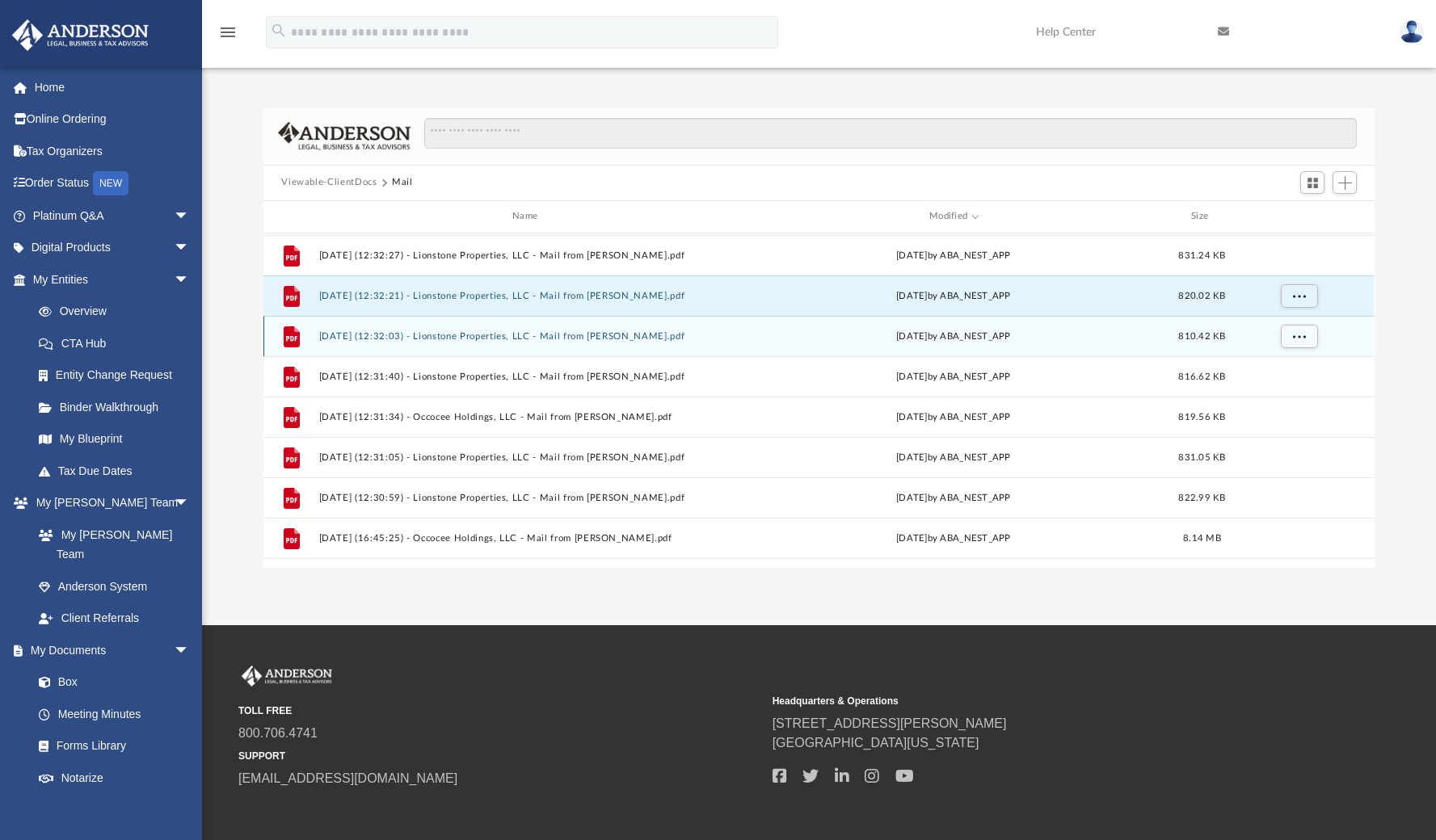
click at [663, 334] on button "2025.08.06 (12:32:03) - Lionstone Properties, LLC - Mail from STEVE VERCELLINO.…" at bounding box center [528, 337] width 418 height 11
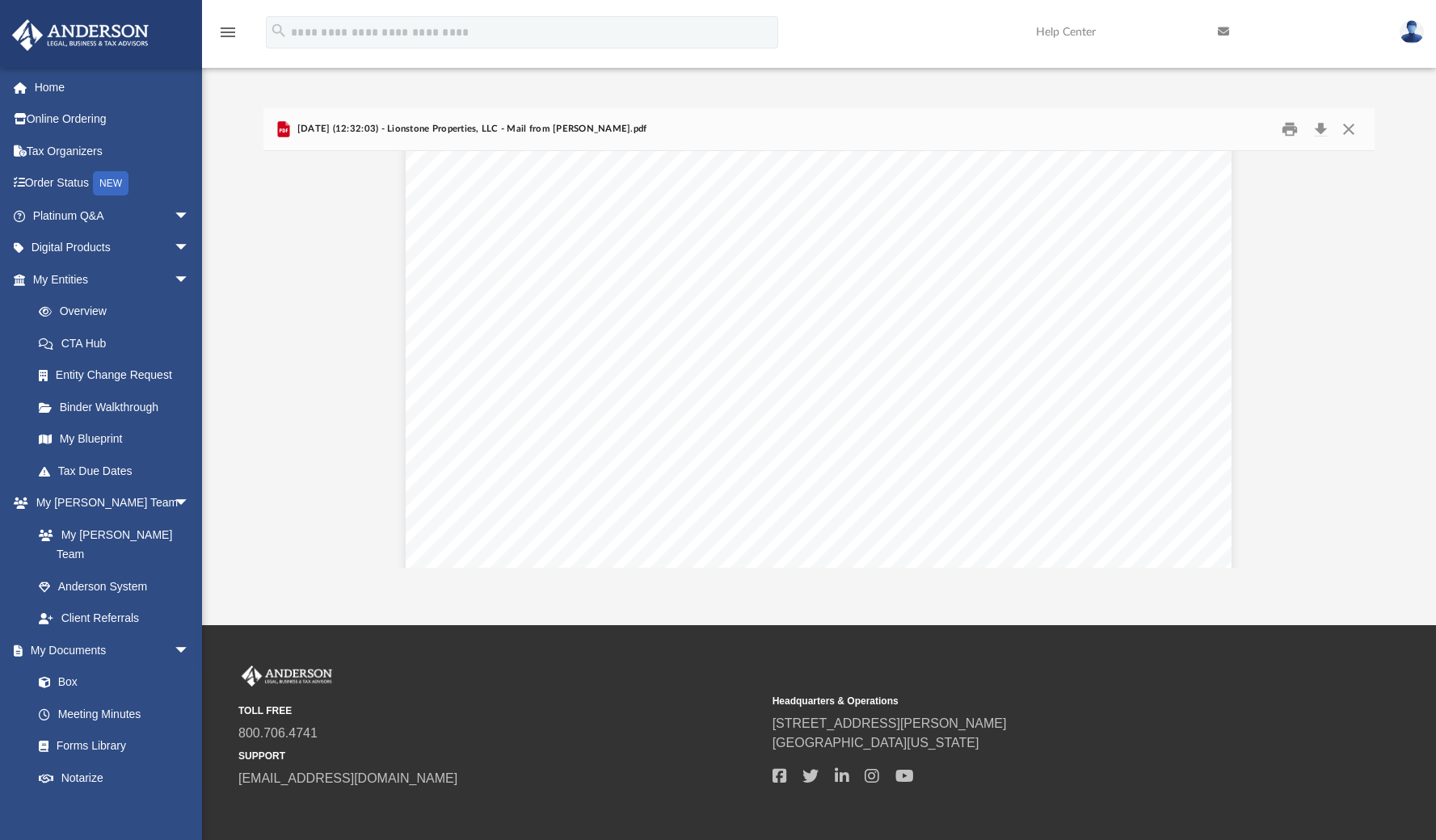
scroll to position [427, 0]
click at [1338, 130] on button "Close" at bounding box center [1348, 129] width 29 height 25
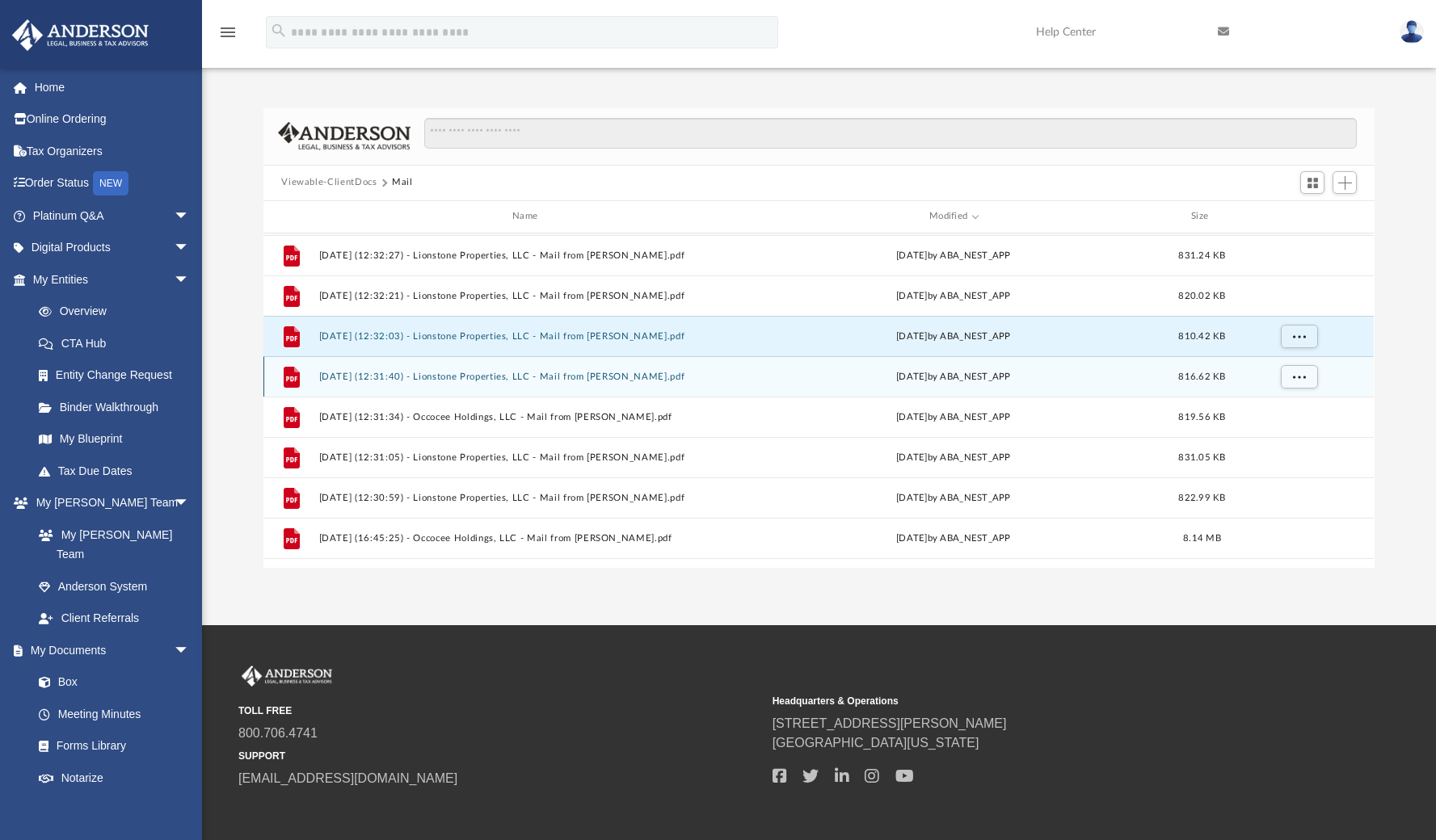
click at [654, 375] on button "2025.08.06 (12:31:40) - Lionstone Properties, LLC - Mail from STEVE VERCELLINO.…" at bounding box center [528, 377] width 418 height 11
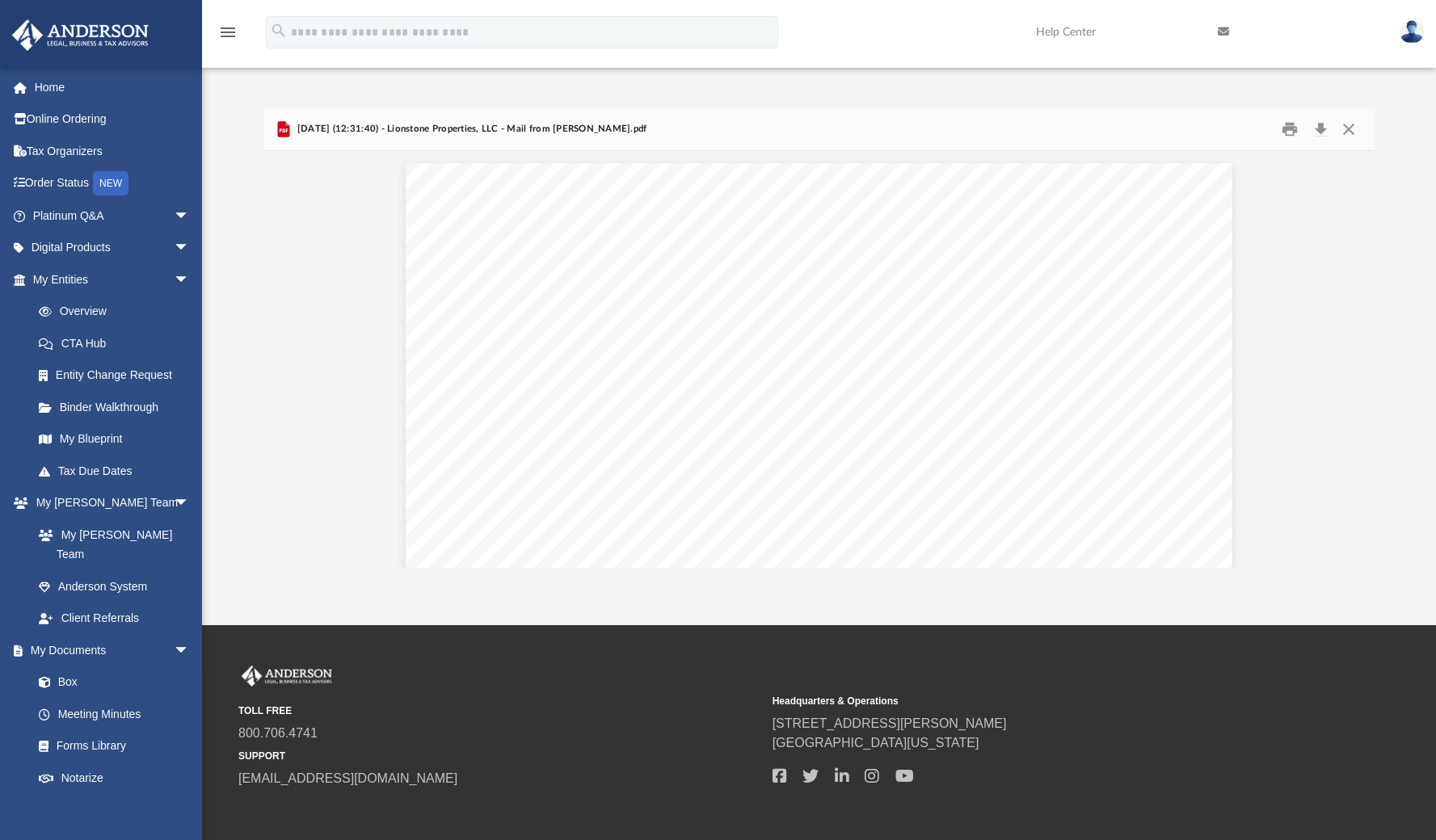
scroll to position [1085, 0]
click at [1346, 130] on button "Close" at bounding box center [1348, 129] width 29 height 25
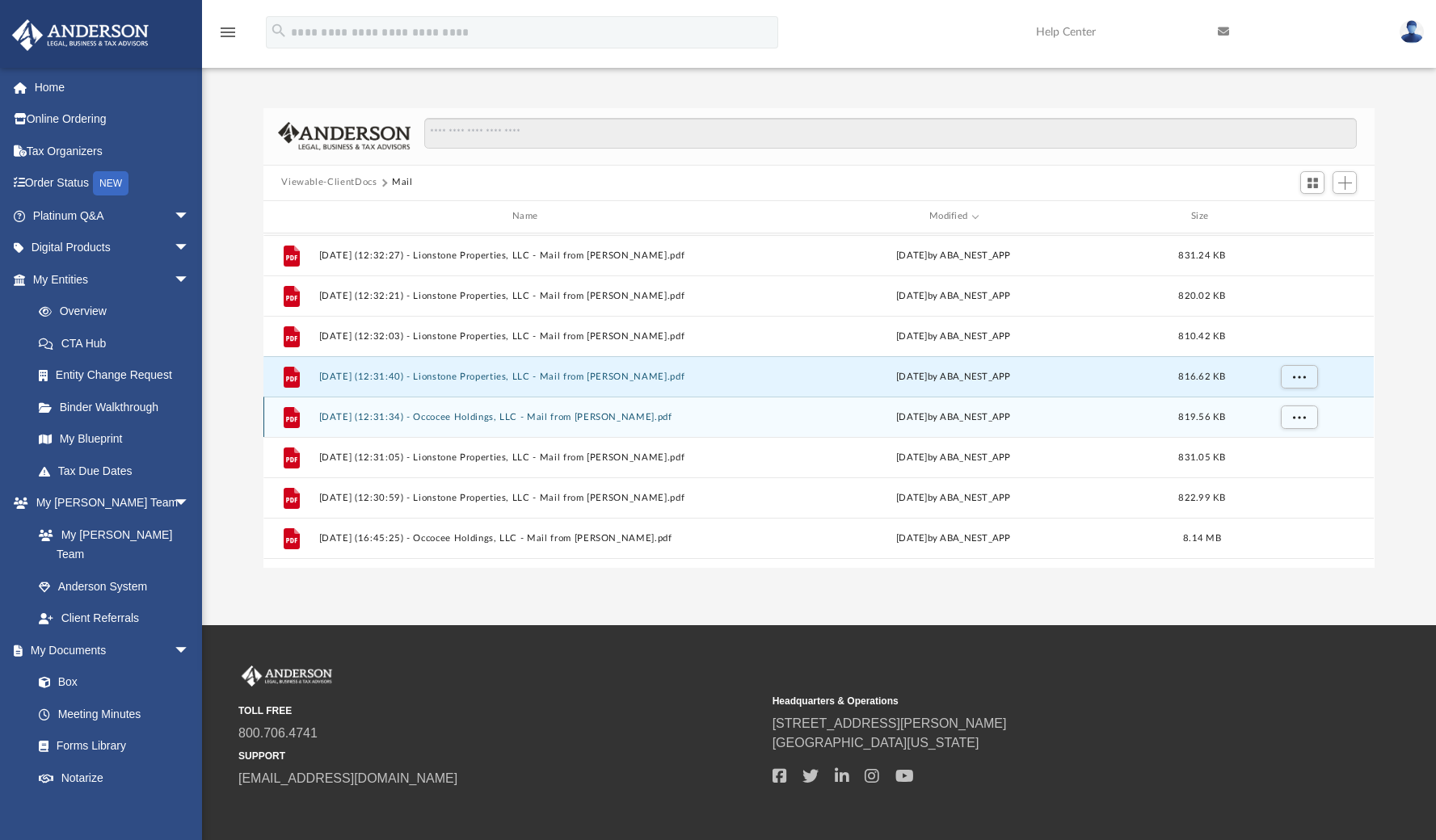
click at [554, 420] on button "2025.08.06 (12:31:34) - Occocee Holdings, LLC - Mail from STEVE VERCELLINO.pdf" at bounding box center [528, 417] width 418 height 11
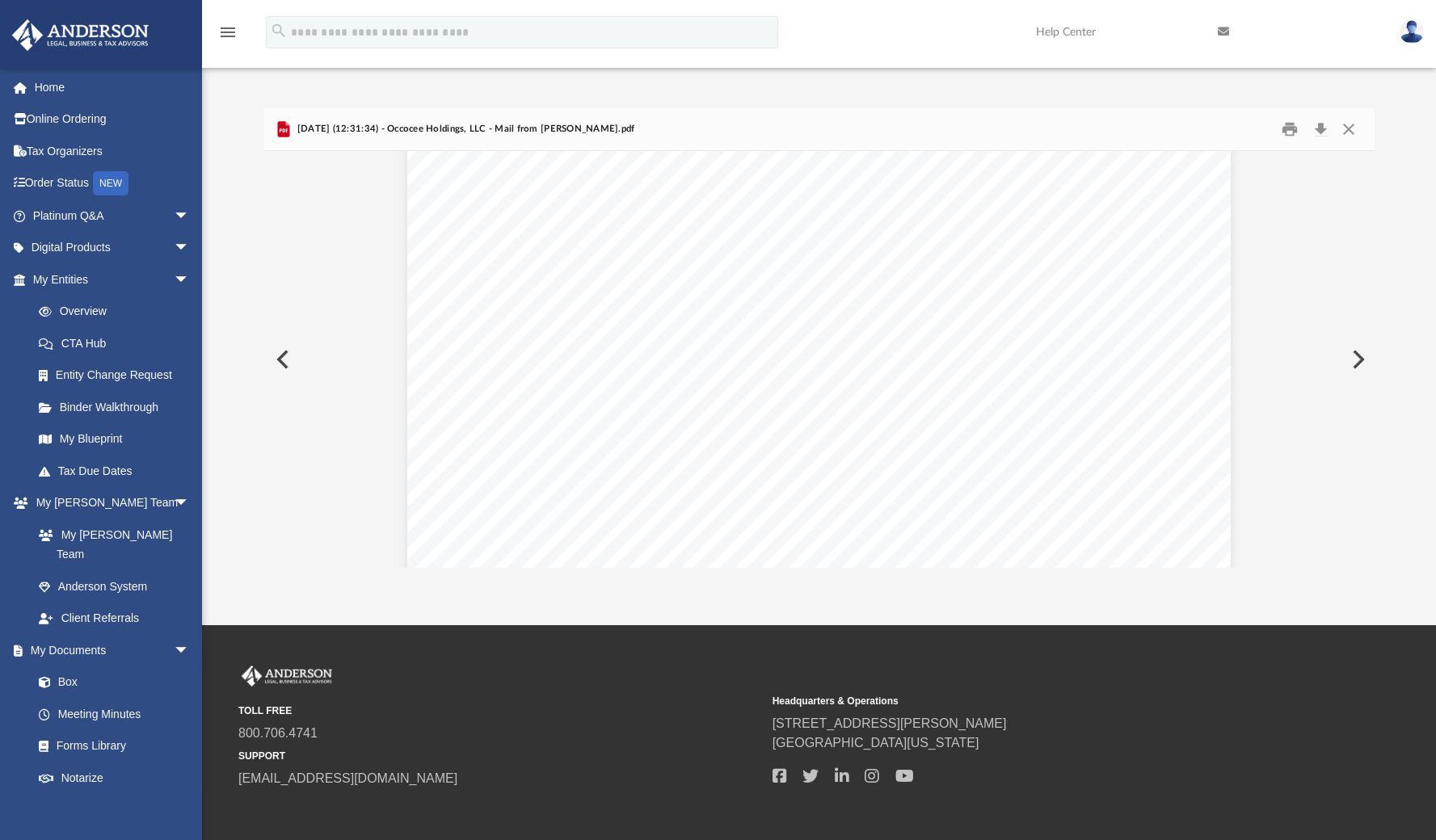
scroll to position [333, 0]
click at [1348, 132] on button "Close" at bounding box center [1348, 129] width 29 height 25
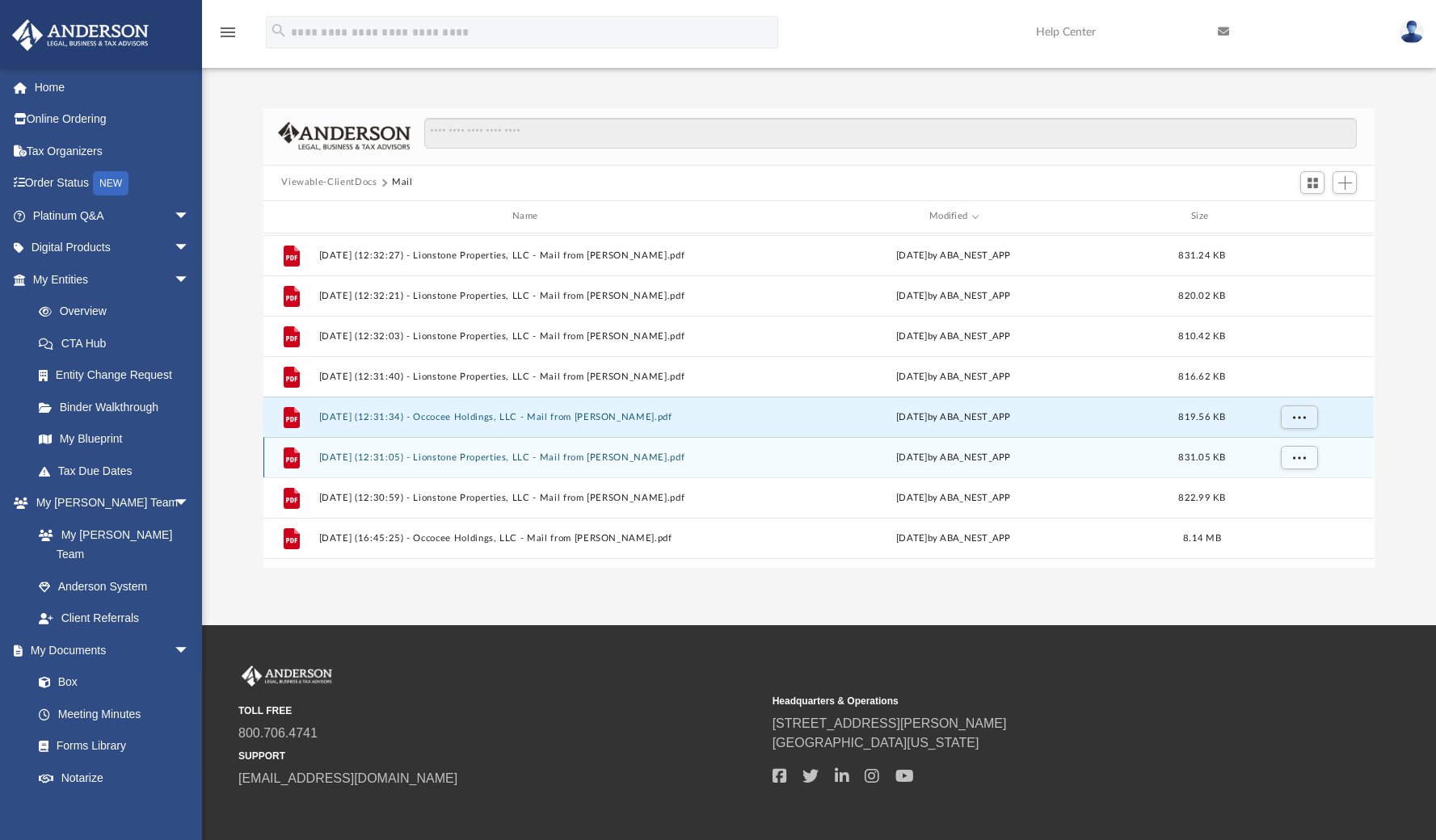
click at [649, 458] on button "2025.08.06 (12:31:05) - Lionstone Properties, LLC - Mail from STEVE VERCELLINO.…" at bounding box center [528, 458] width 418 height 11
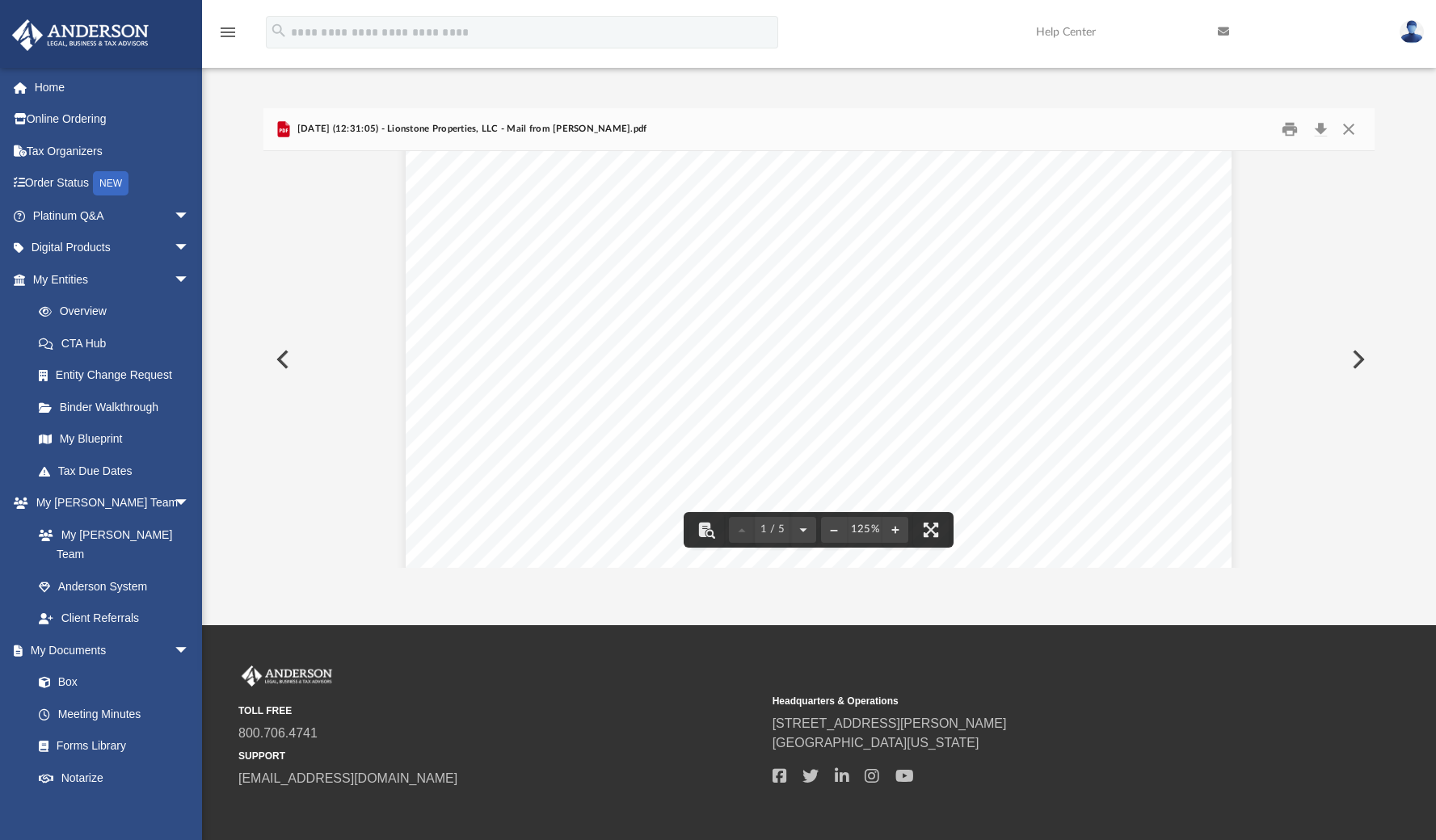
scroll to position [276, 0]
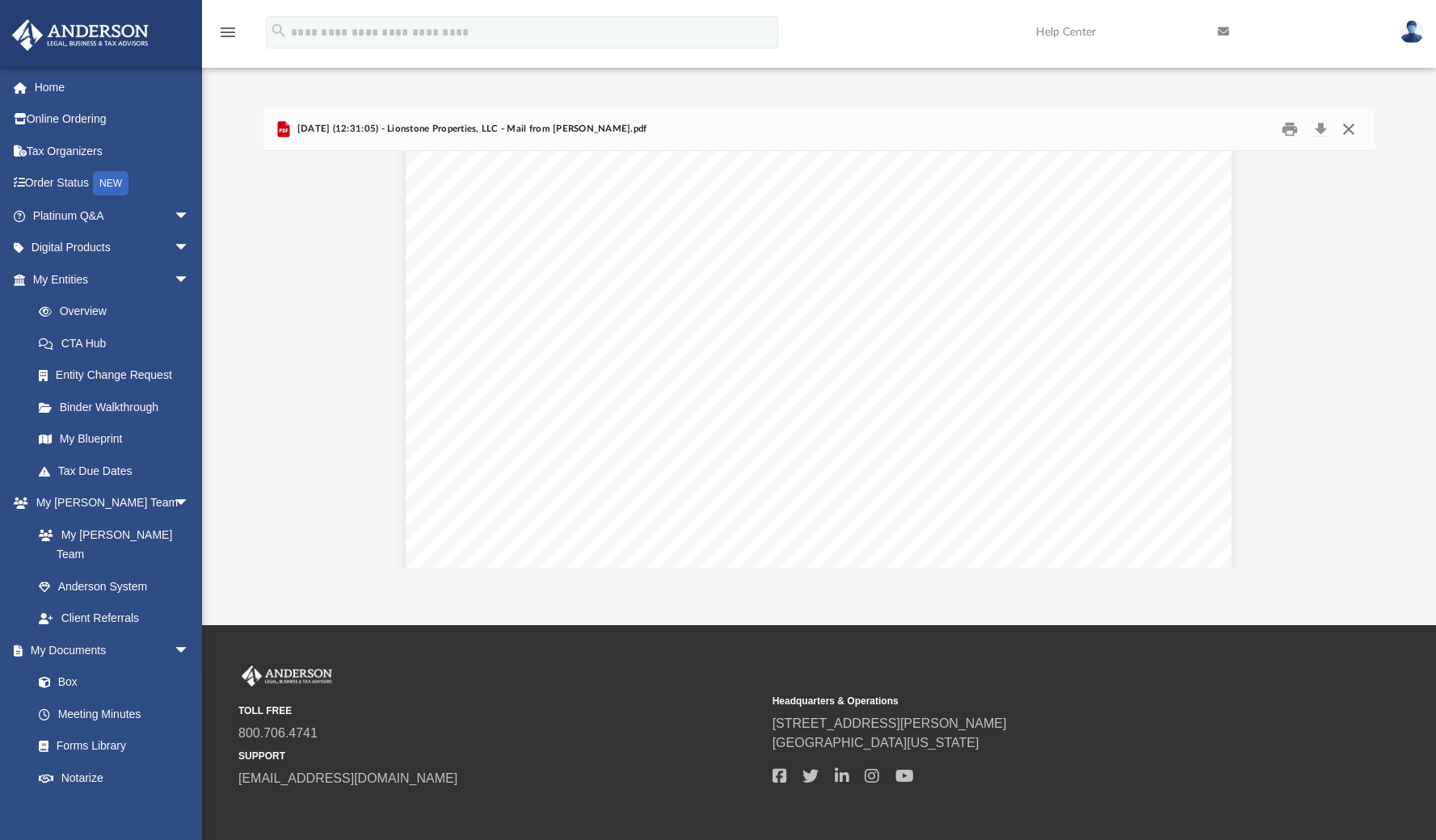
click at [1349, 131] on button "Close" at bounding box center [1348, 129] width 29 height 25
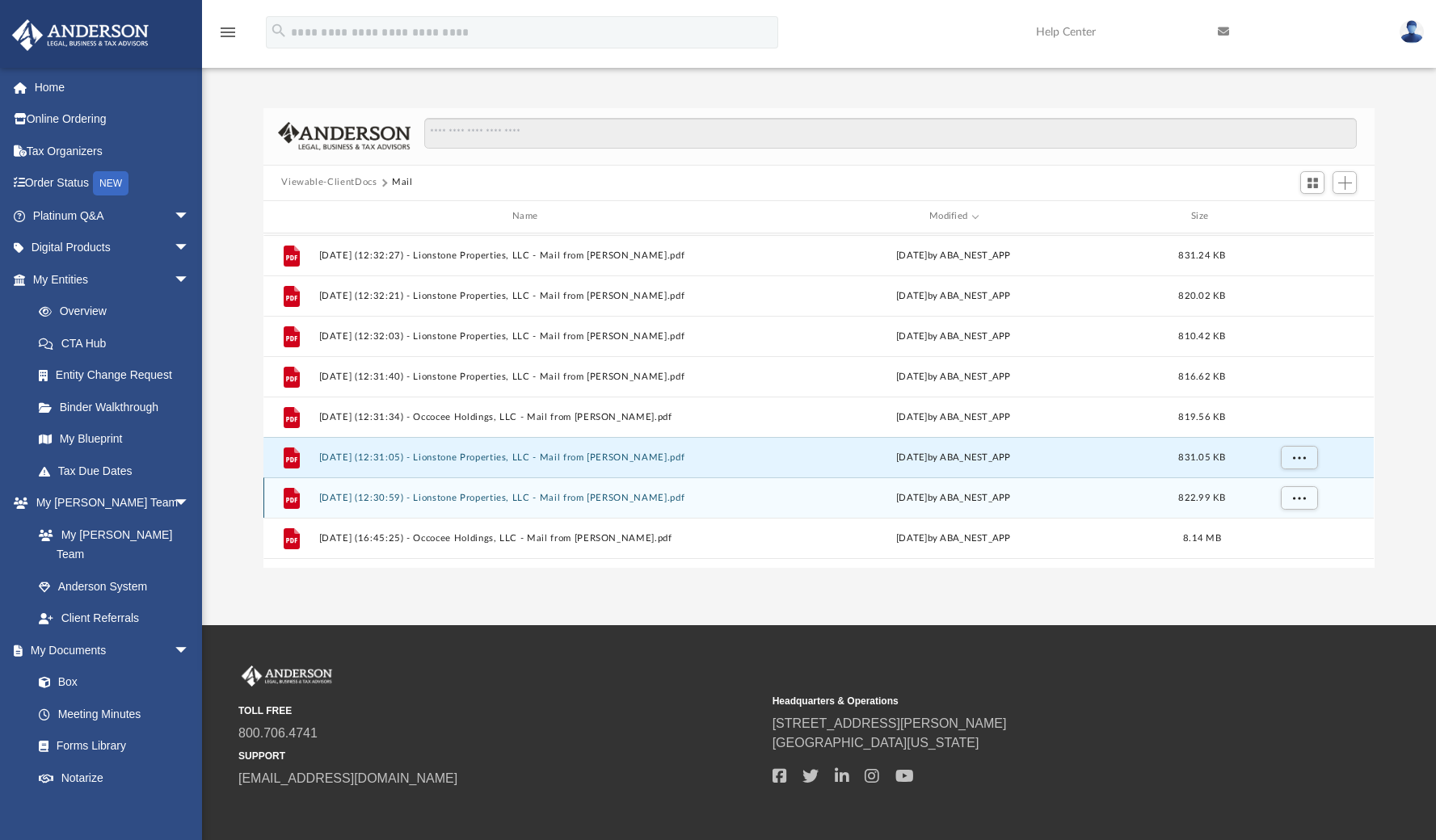
click at [629, 496] on button "2025.08.06 (12:30:59) - Lionstone Properties, LLC - Mail from STEVE VERCELLINO.…" at bounding box center [528, 499] width 418 height 11
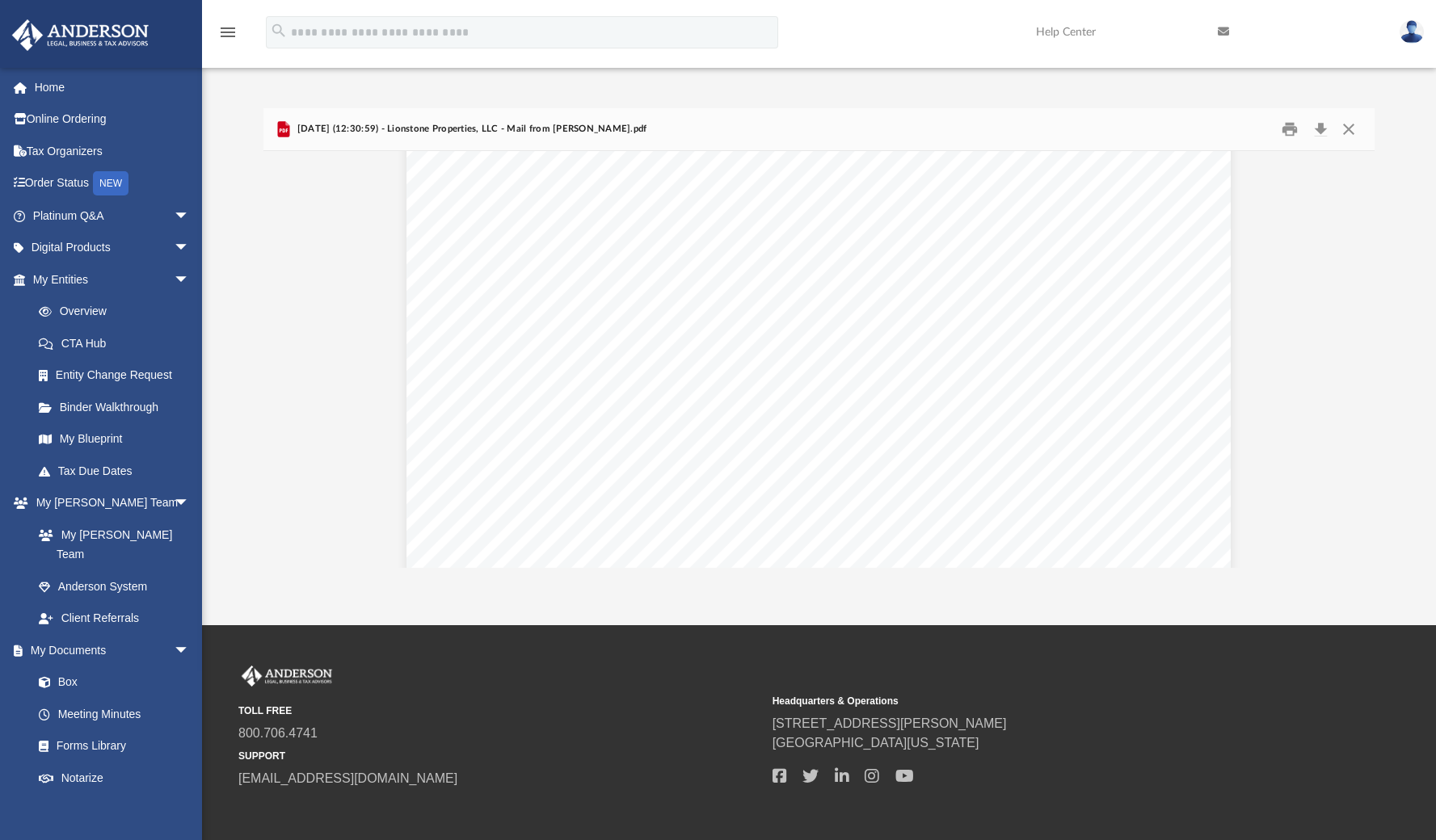
scroll to position [315, 0]
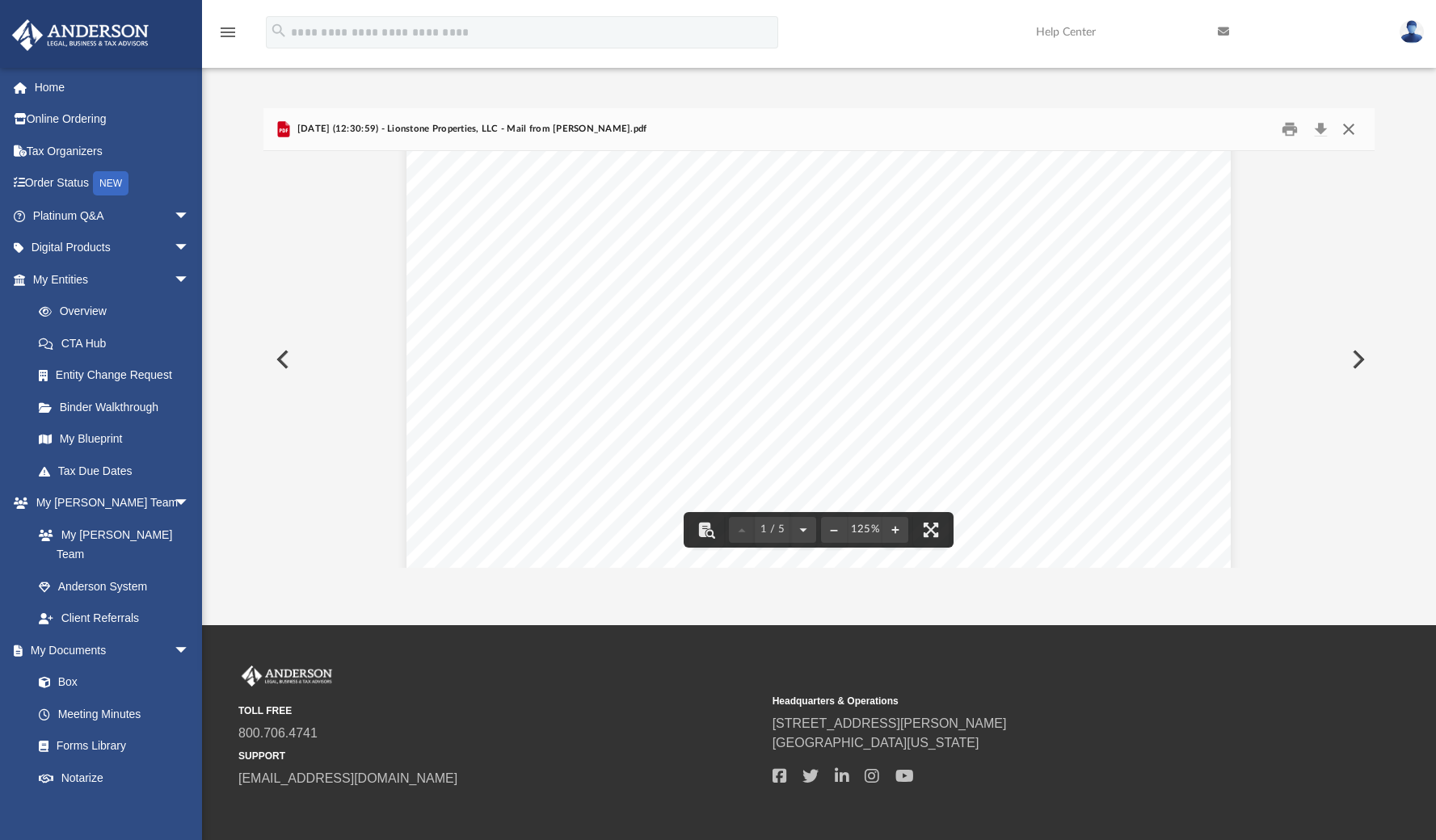
click at [1345, 126] on button "Close" at bounding box center [1348, 129] width 29 height 25
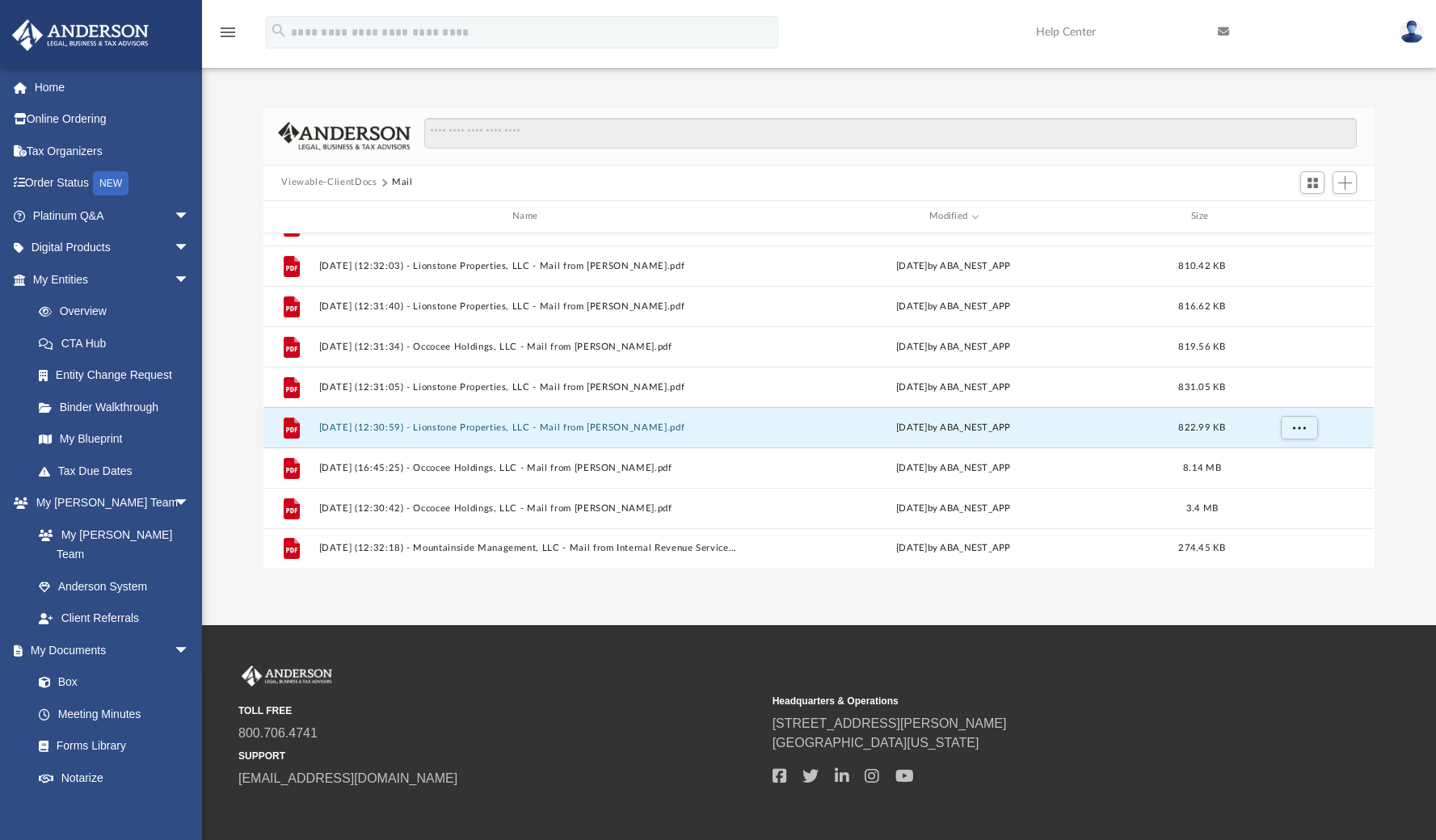
scroll to position [0, 0]
